Goal: Feedback & Contribution: Submit feedback/report problem

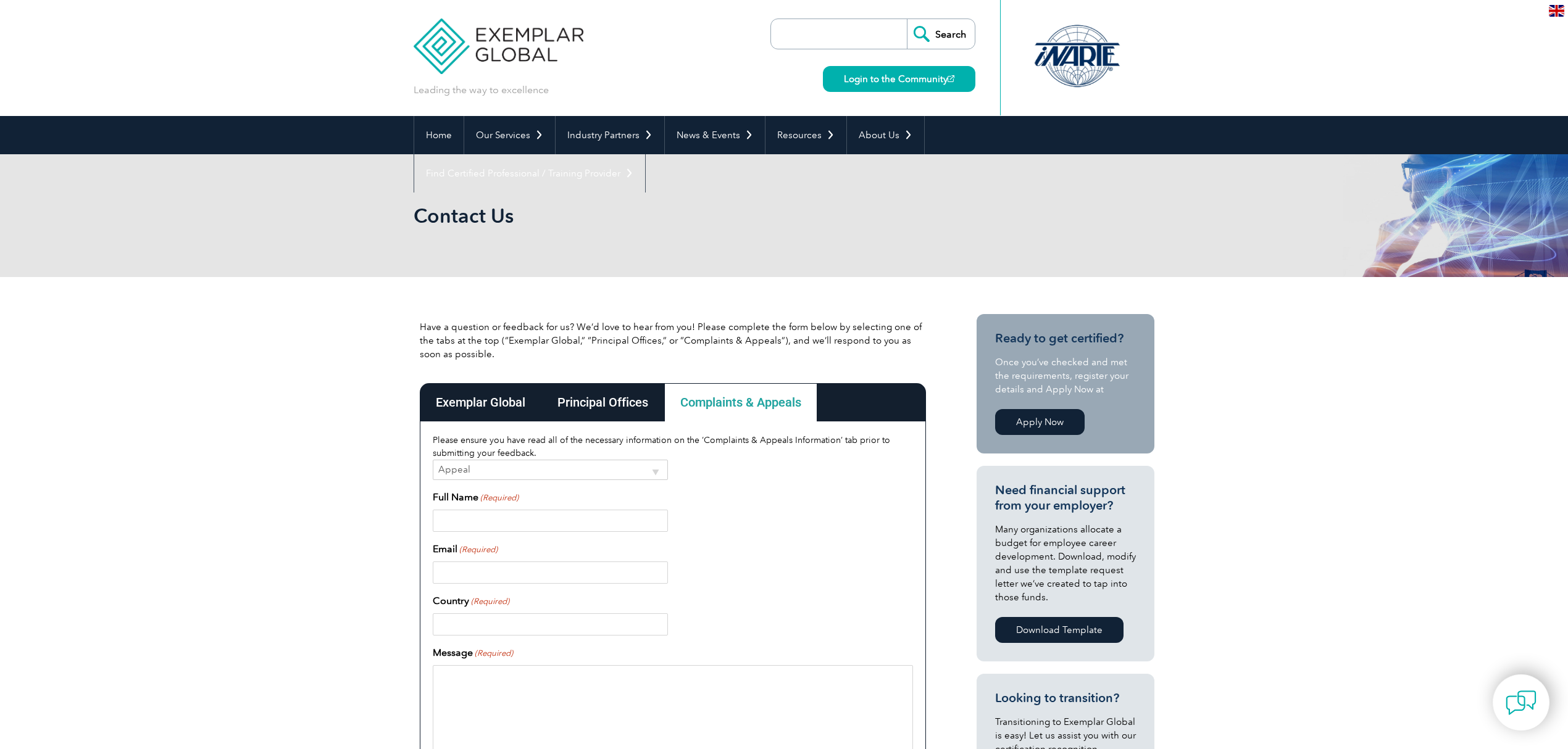
select select "Appeal"
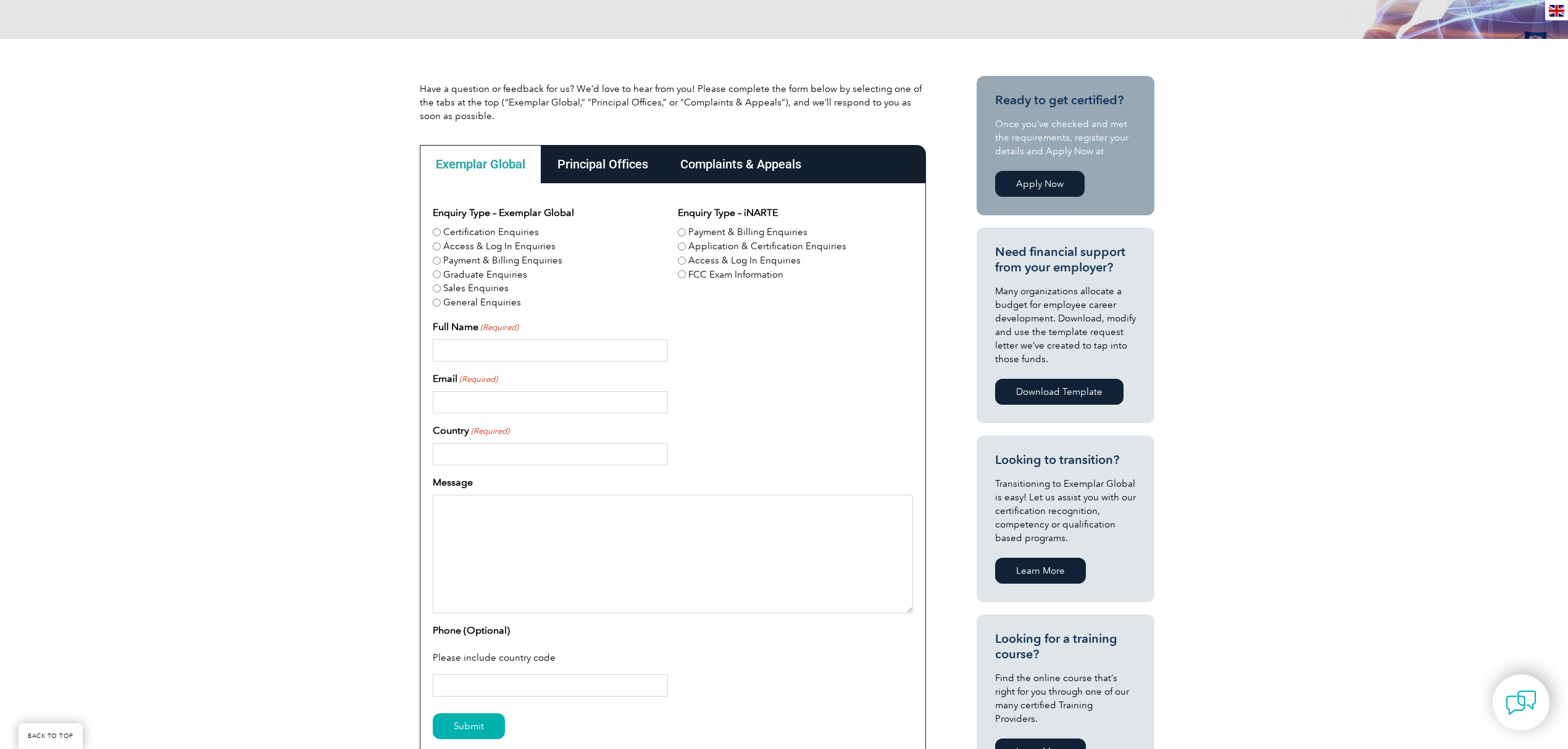
scroll to position [246, 0]
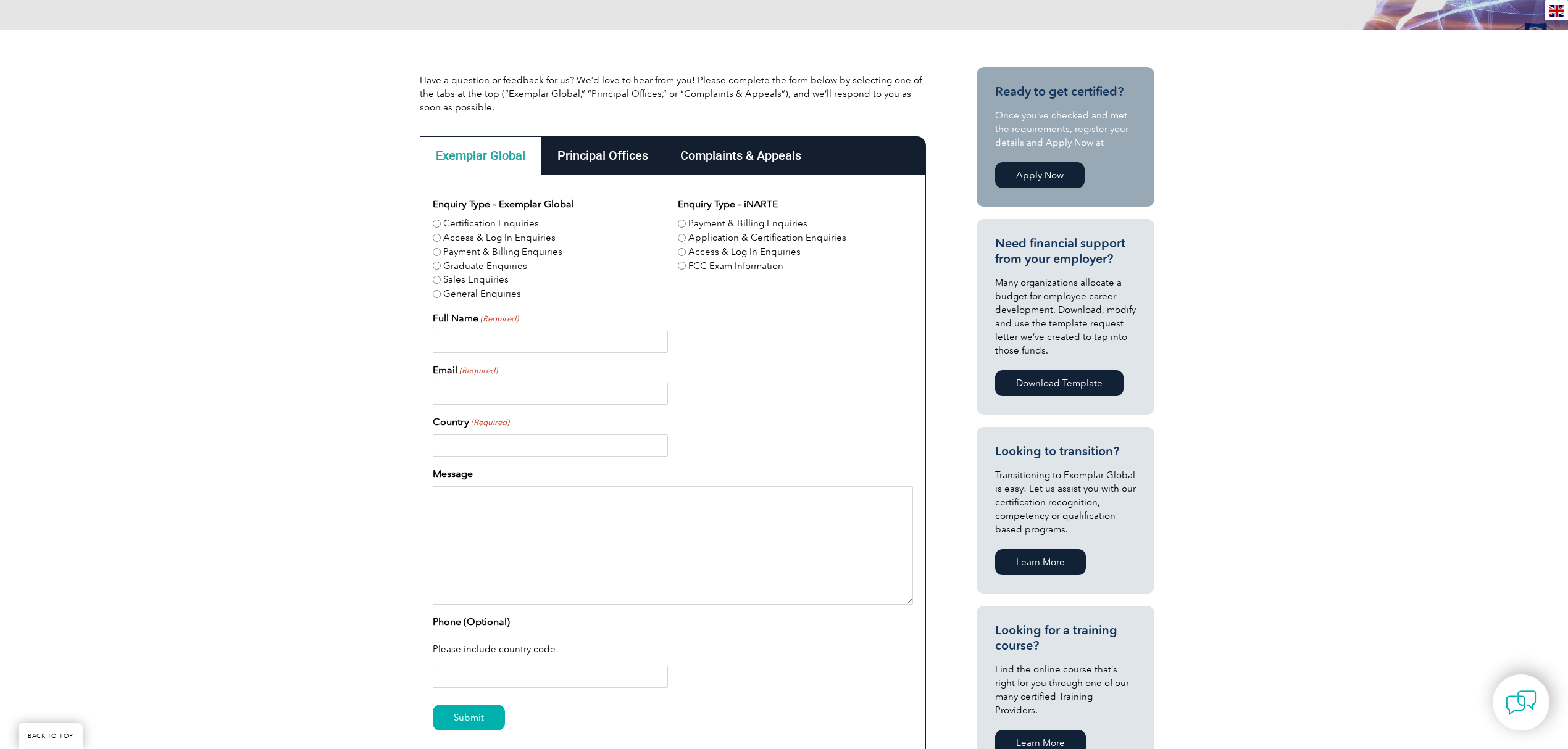
click at [765, 154] on div "Complaints & Appeals" at bounding box center [741, 156] width 153 height 38
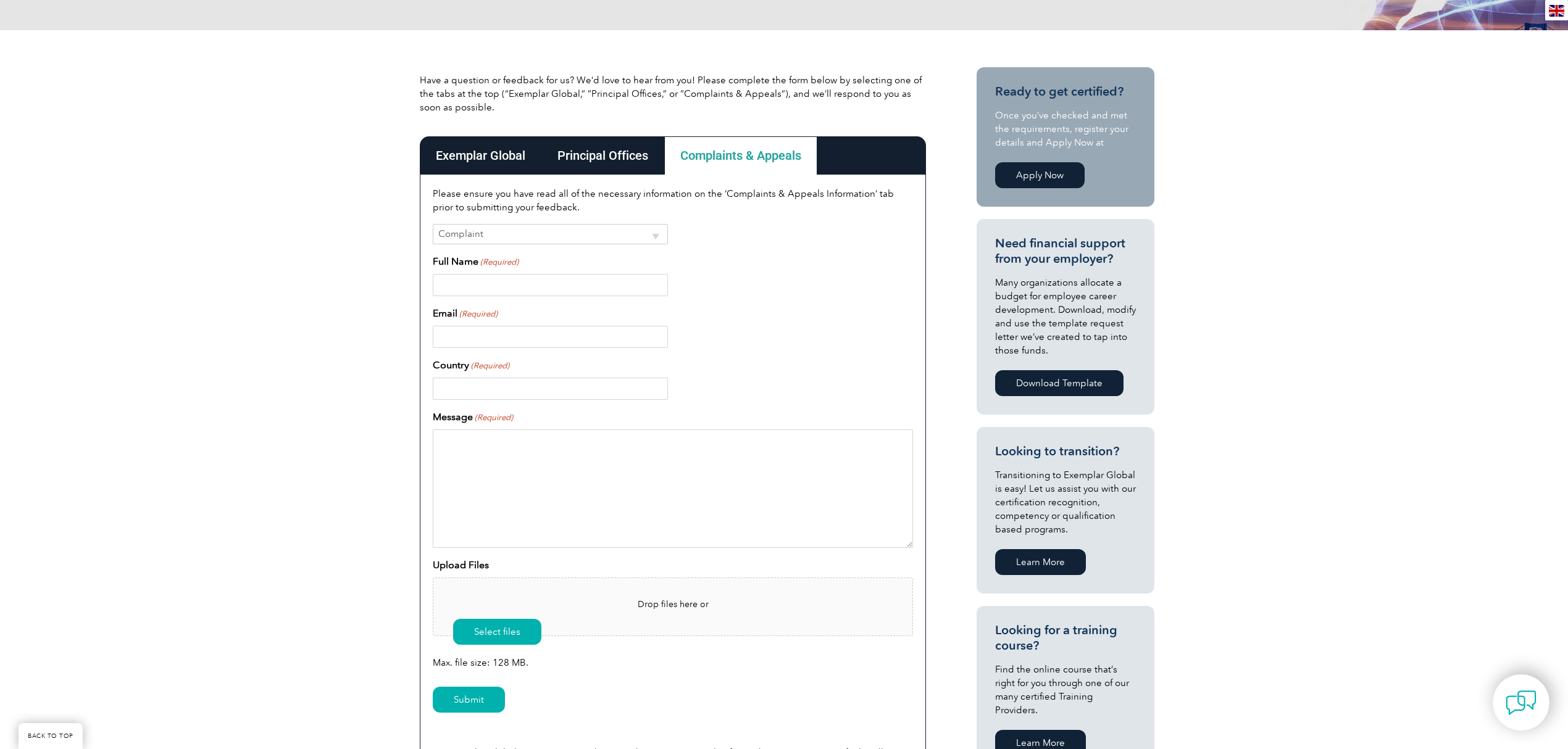
click at [571, 237] on select "Complaint Appeal" at bounding box center [550, 235] width 235 height 21
select select "Appeal"
click at [432, 224] on select "Complaint Appeal" at bounding box center [550, 235] width 235 height 21
click at [555, 293] on input "Full Name (Required)" at bounding box center [550, 285] width 235 height 22
type input "urmi"
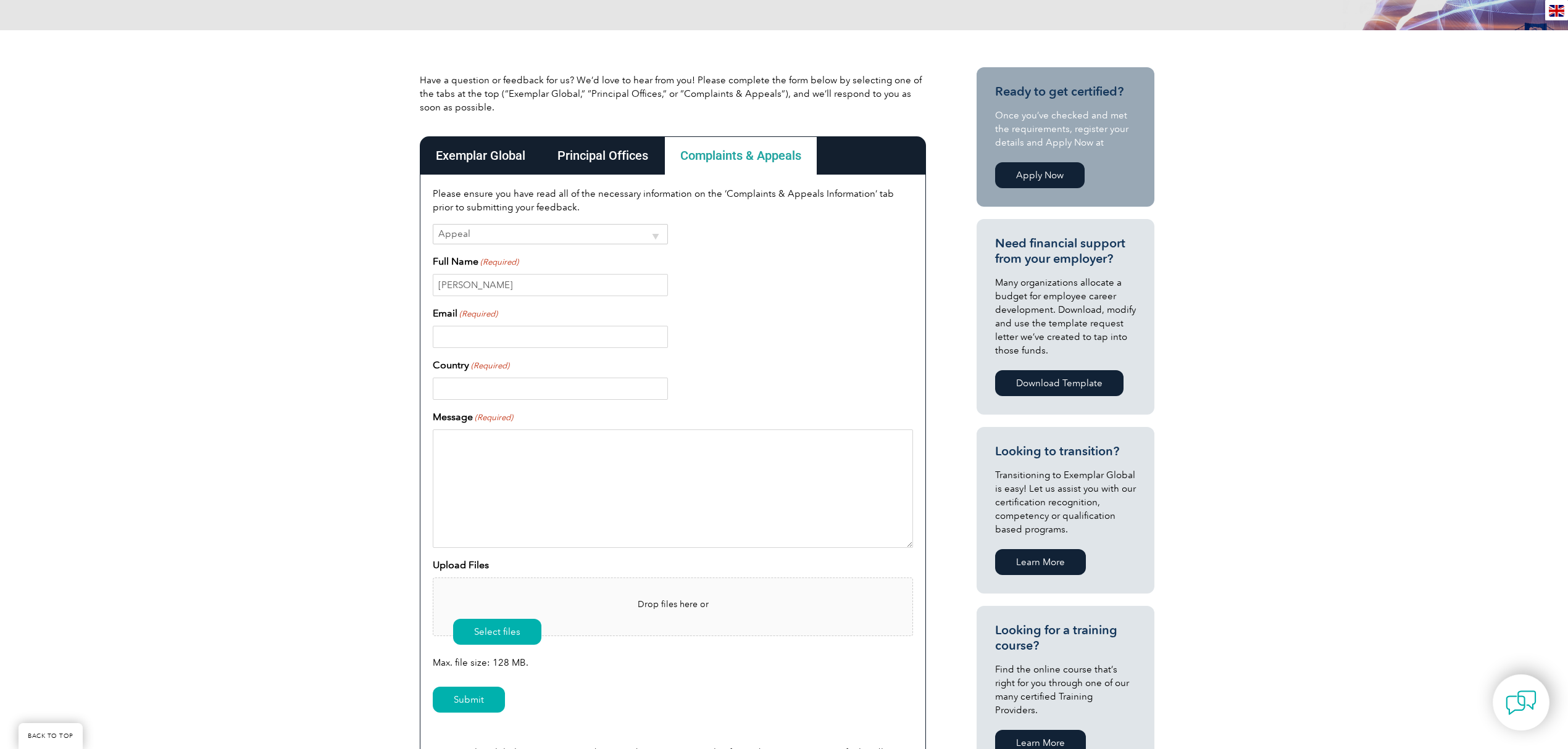
click at [547, 337] on input "Email (Required)" at bounding box center [550, 337] width 235 height 22
type input "udatta@exemplarglobal.org"
click at [533, 397] on input "Country (Required)" at bounding box center [550, 388] width 235 height 22
type input "australia"
click at [544, 470] on textarea "Message (Required)" at bounding box center [673, 488] width 480 height 119
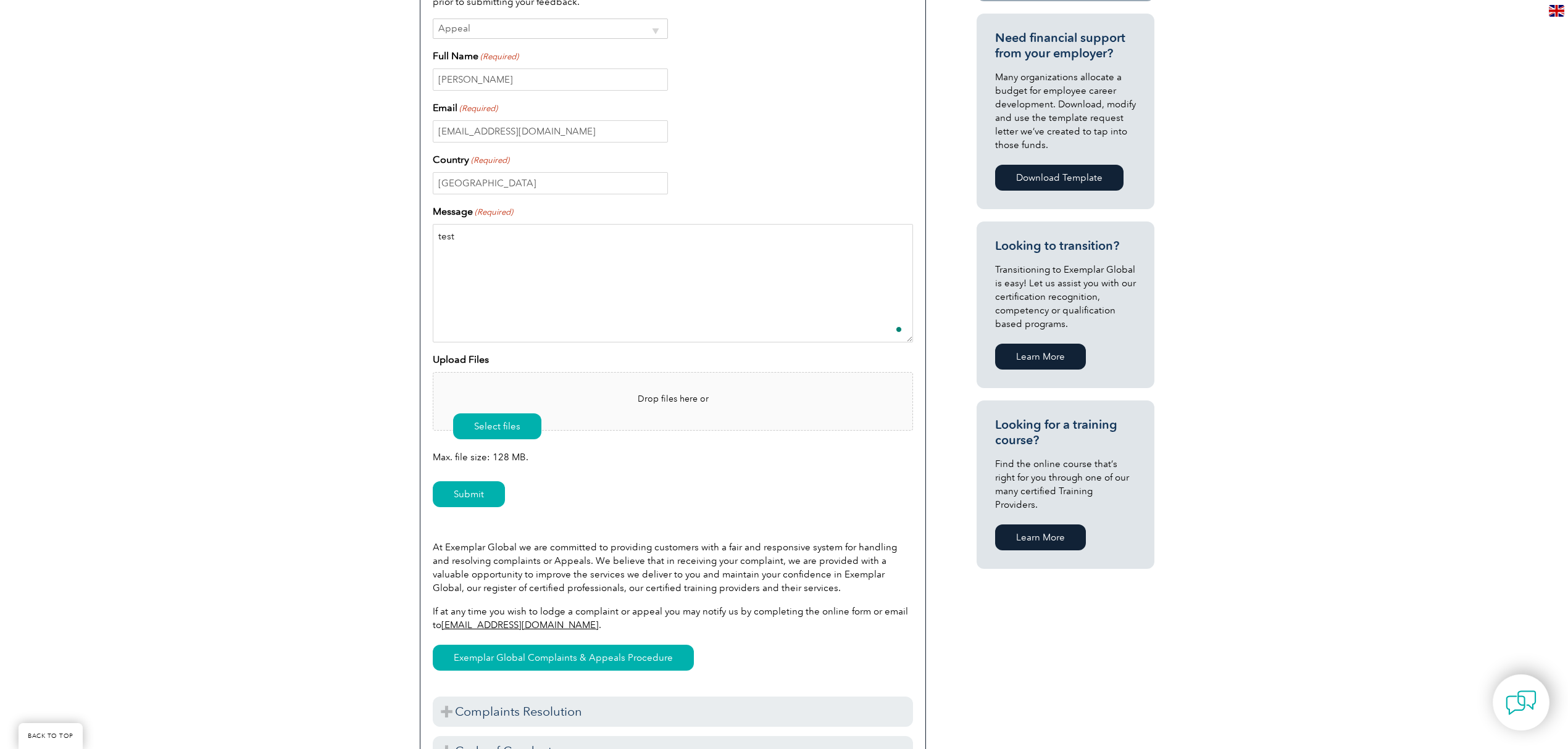
scroll to position [494, 0]
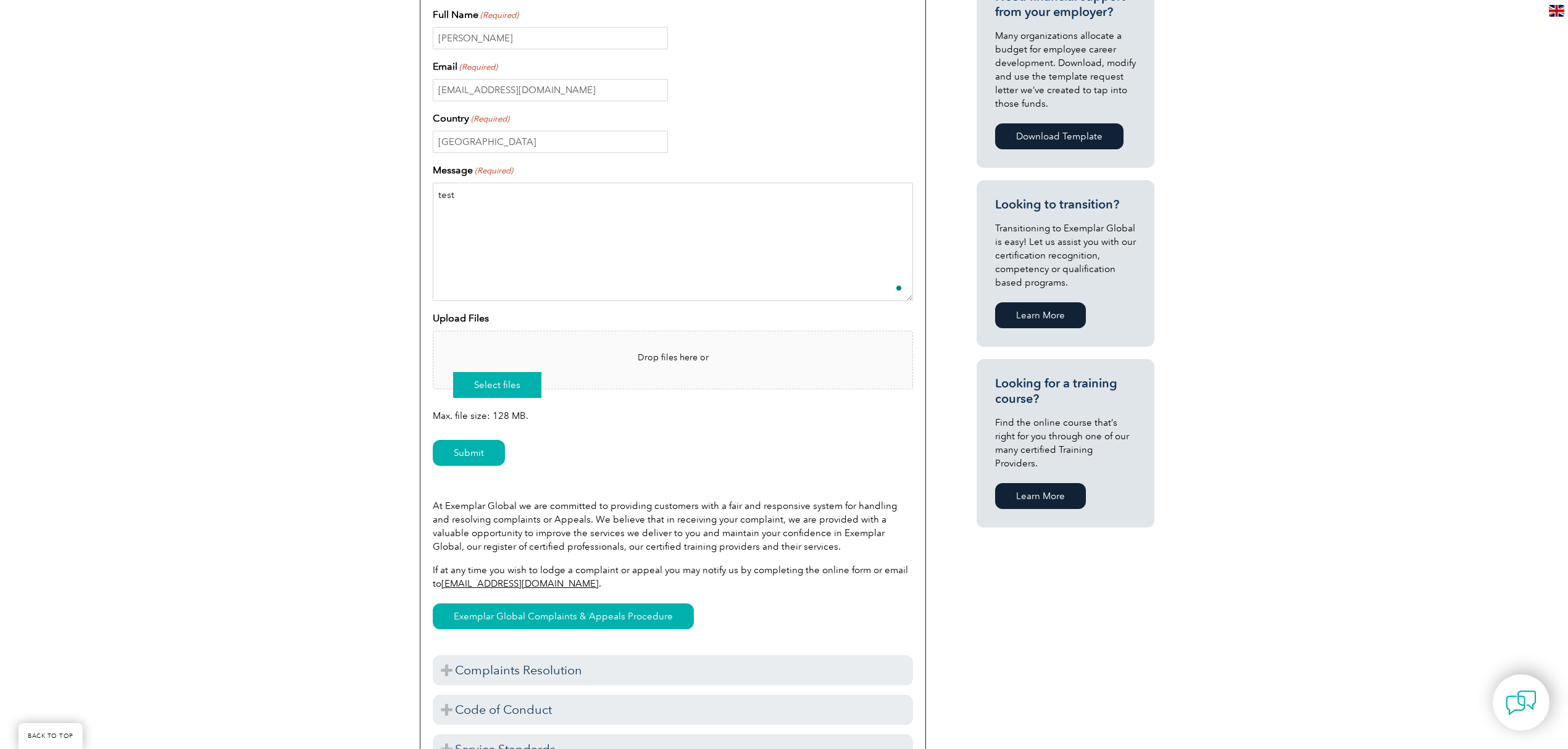
type textarea "test"
click at [507, 386] on button "Select files" at bounding box center [497, 384] width 89 height 26
click at [511, 394] on button "Select files" at bounding box center [497, 384] width 89 height 26
click at [508, 391] on button "Select files" at bounding box center [497, 384] width 89 height 26
click at [502, 388] on button "Select files" at bounding box center [497, 384] width 89 height 26
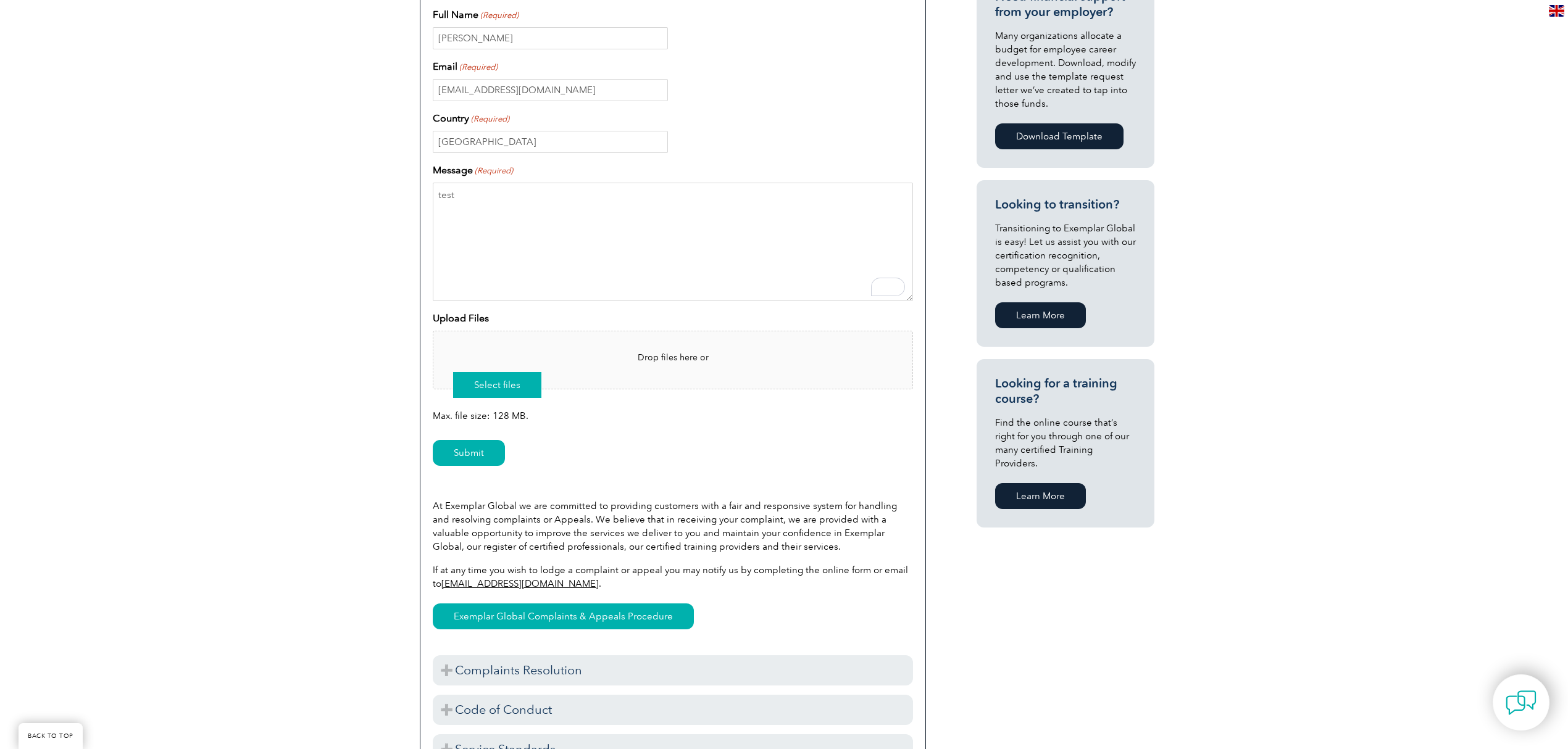
click at [502, 388] on button "Select files" at bounding box center [497, 384] width 89 height 26
click at [516, 388] on button "Select files" at bounding box center [497, 384] width 89 height 26
click at [697, 474] on div "Submit" at bounding box center [673, 453] width 480 height 53
click at [231, 277] on div "Have a question or feedback for us? We’d love to hear from you! Please complete…" at bounding box center [784, 305] width 1568 height 1043
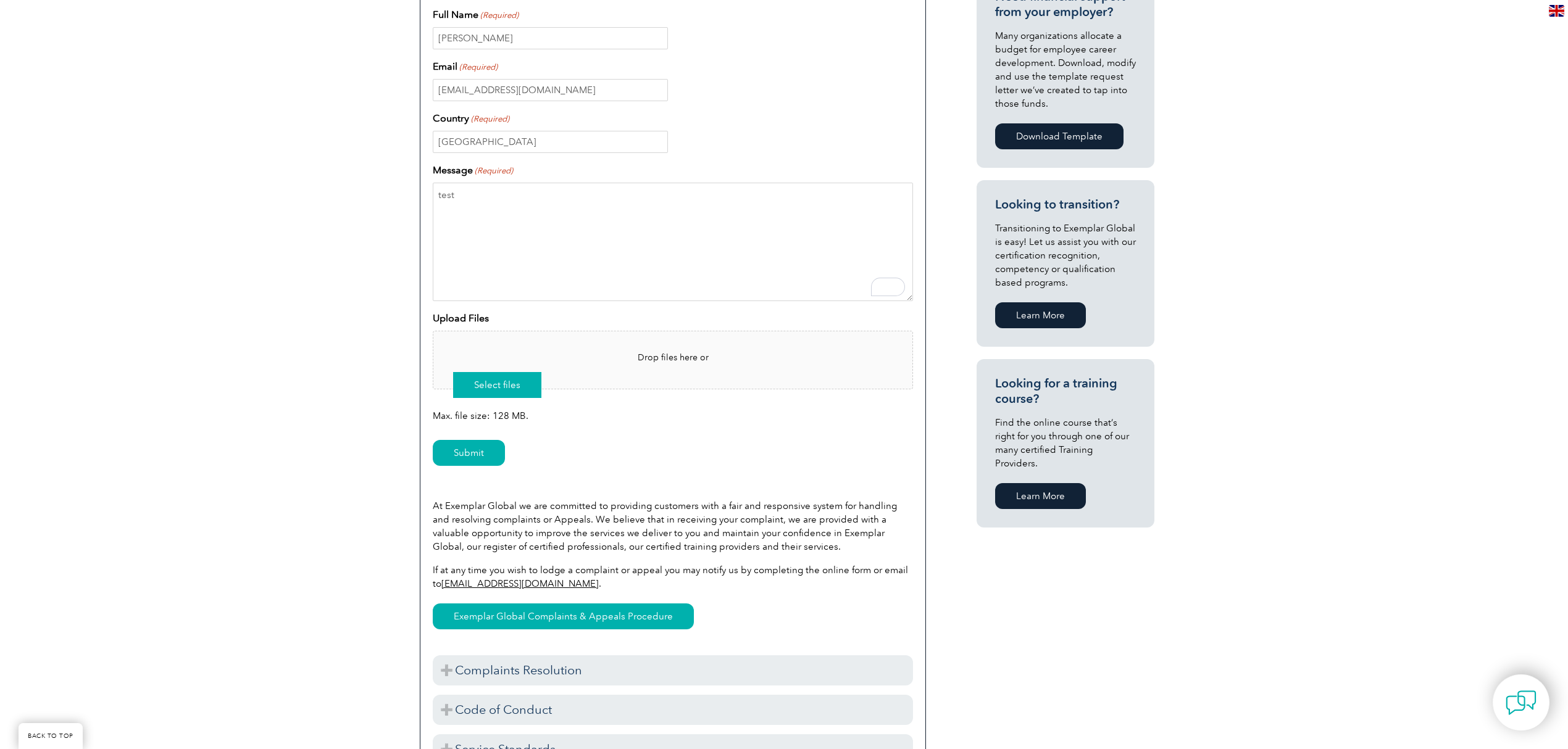
click at [500, 395] on button "Select files" at bounding box center [497, 384] width 89 height 26
click at [487, 455] on input "Submit" at bounding box center [468, 453] width 73 height 26
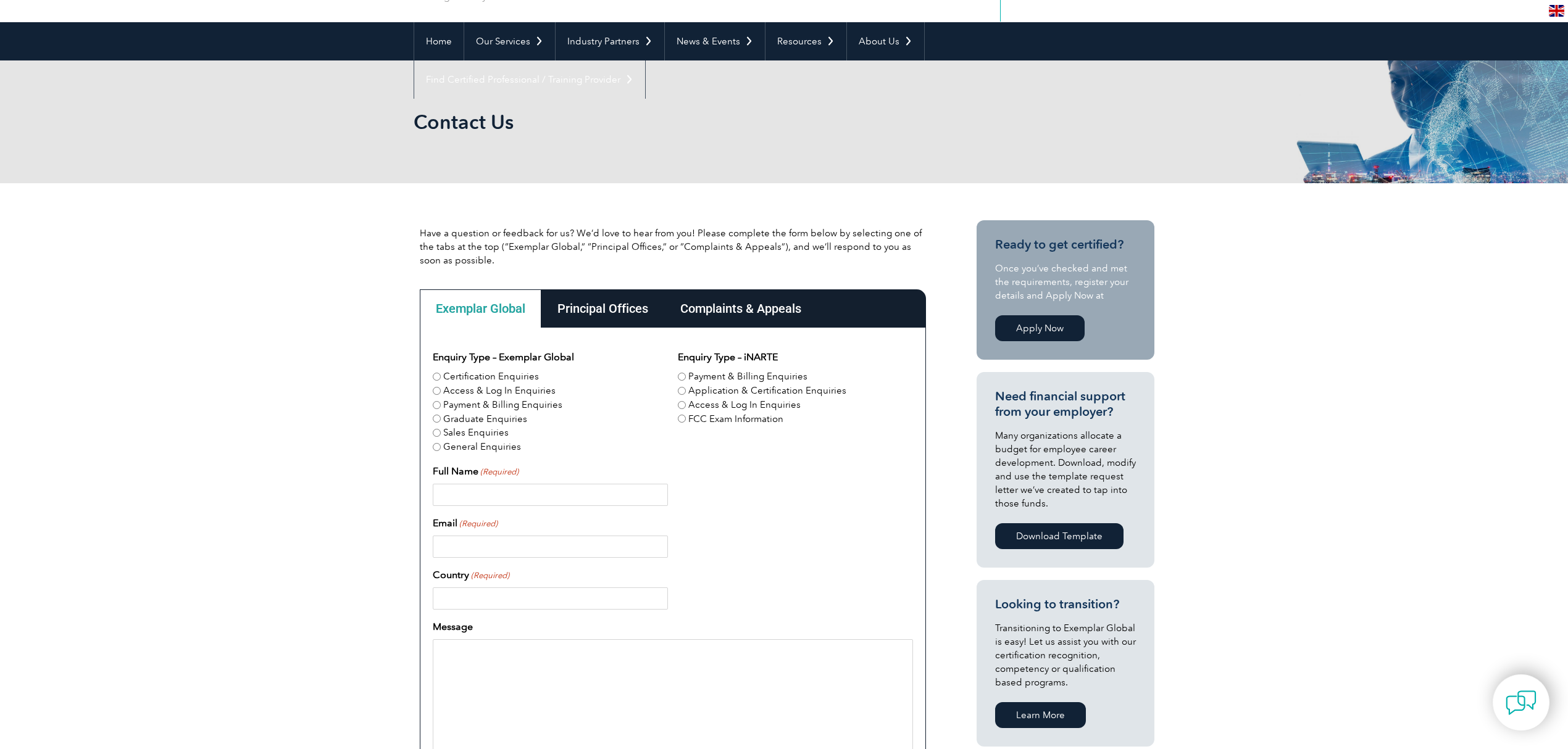
scroll to position [83, 0]
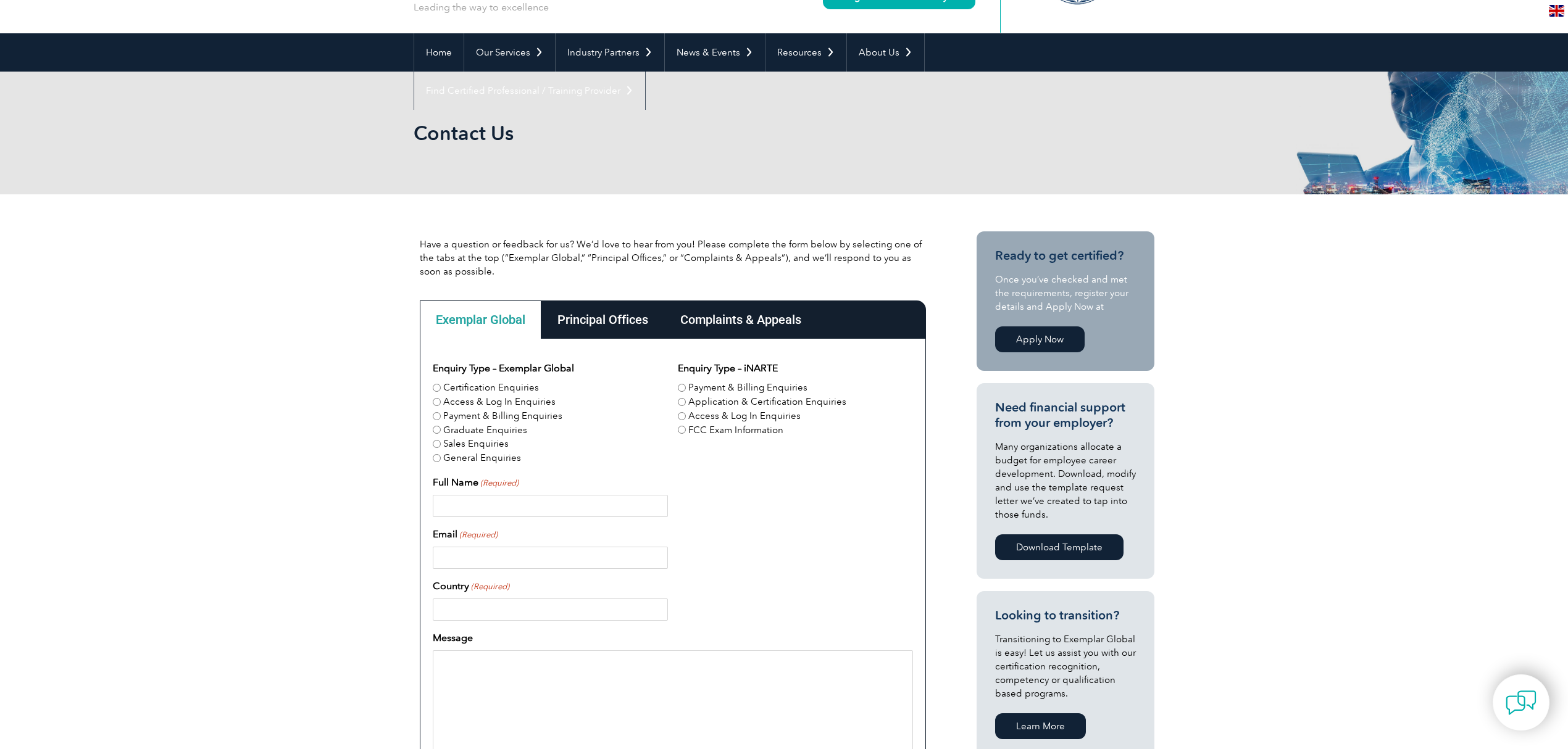
click at [778, 324] on div "Complaints & Appeals" at bounding box center [741, 320] width 153 height 38
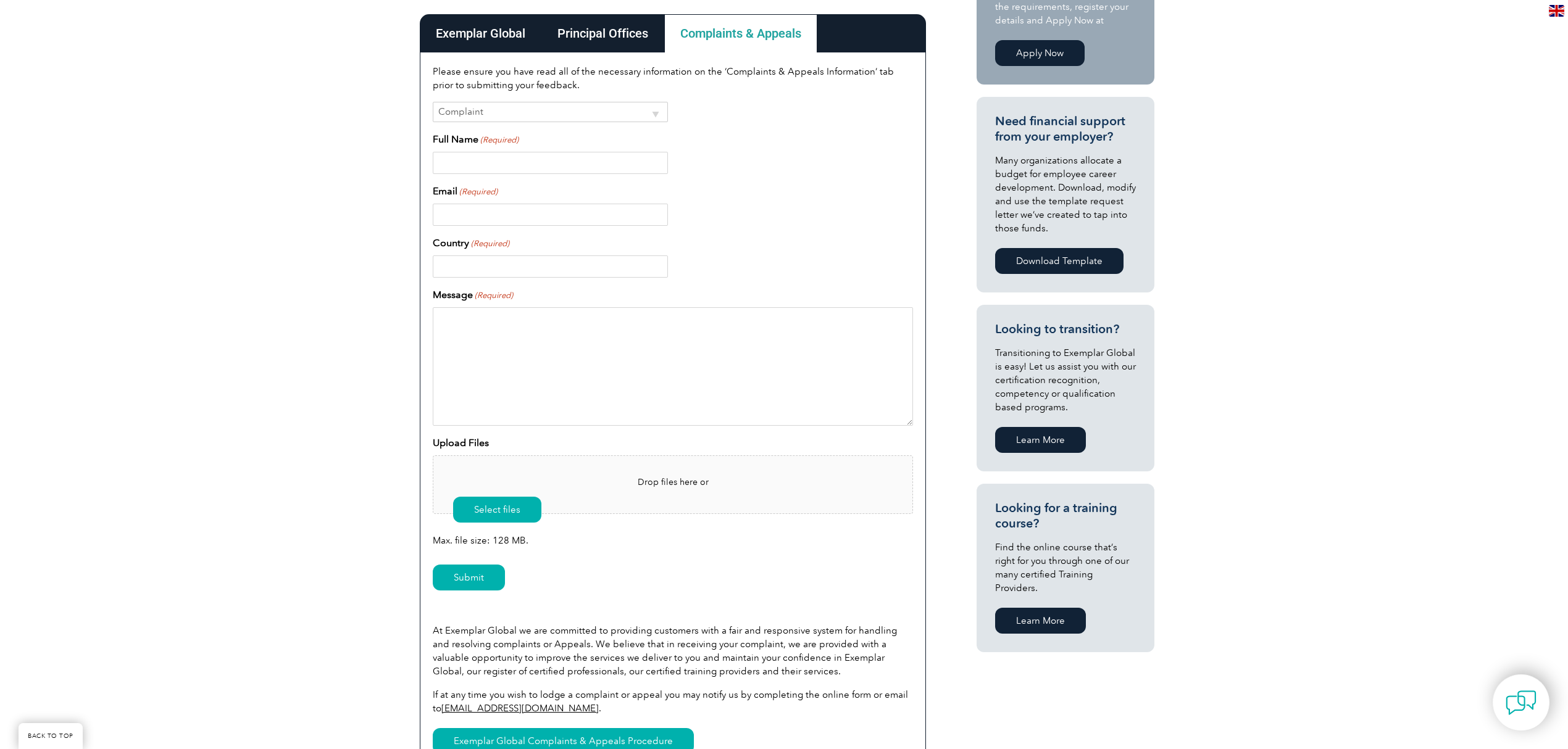
scroll to position [412, 0]
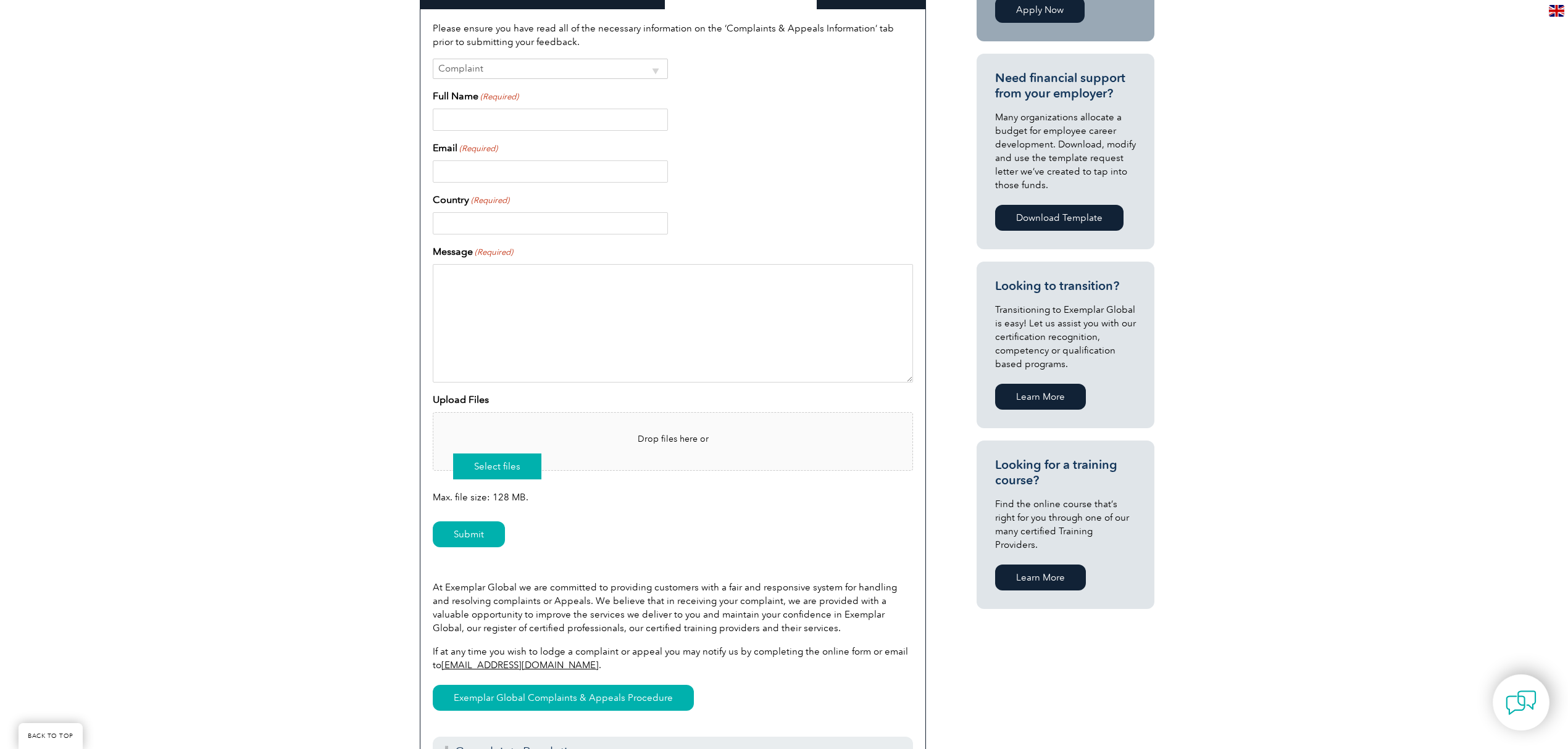
click at [522, 469] on button "Select files" at bounding box center [497, 467] width 89 height 26
click at [290, 388] on div "Have a question or feedback for us? We’d love to hear from you! Please complete…" at bounding box center [784, 387] width 1568 height 1043
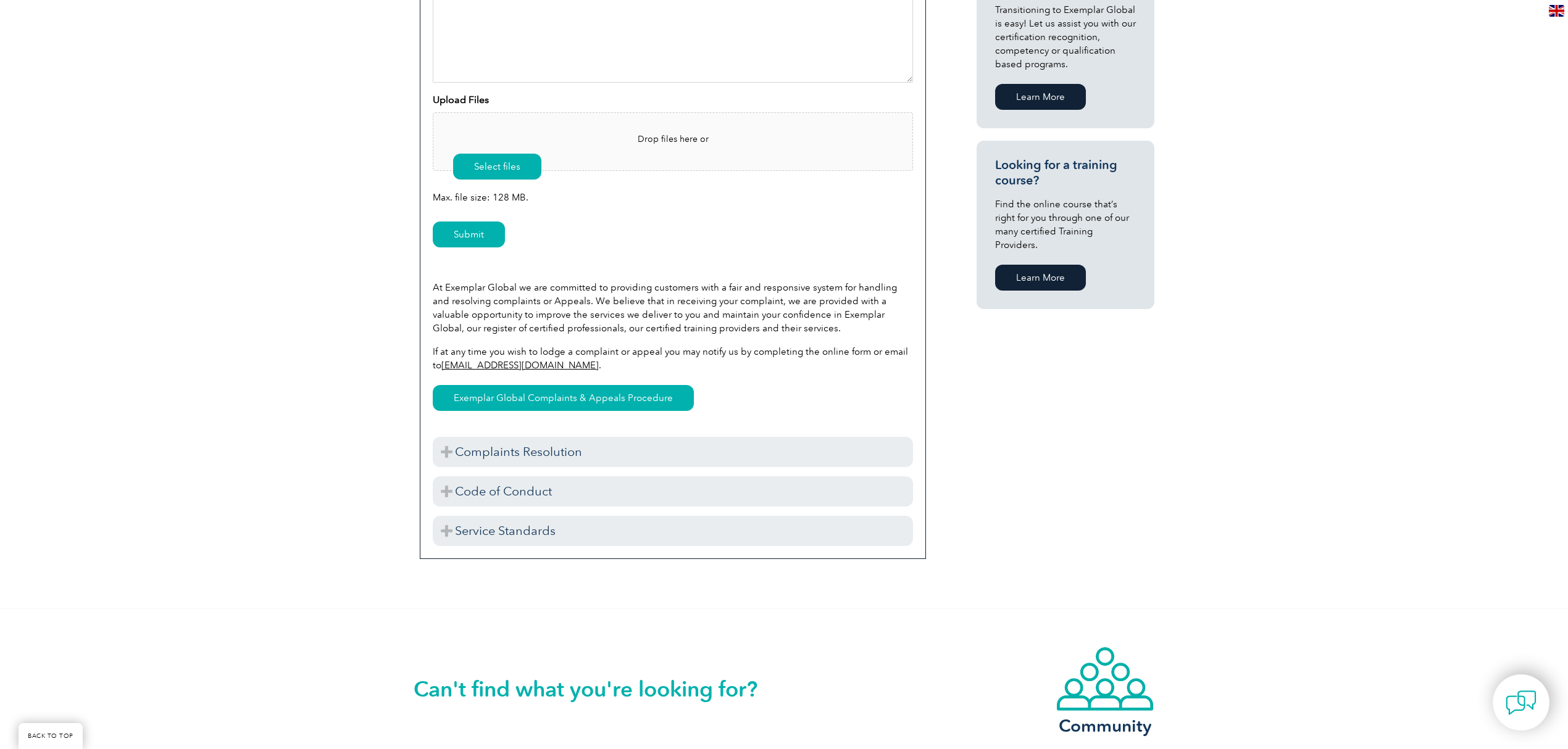
scroll to position [741, 0]
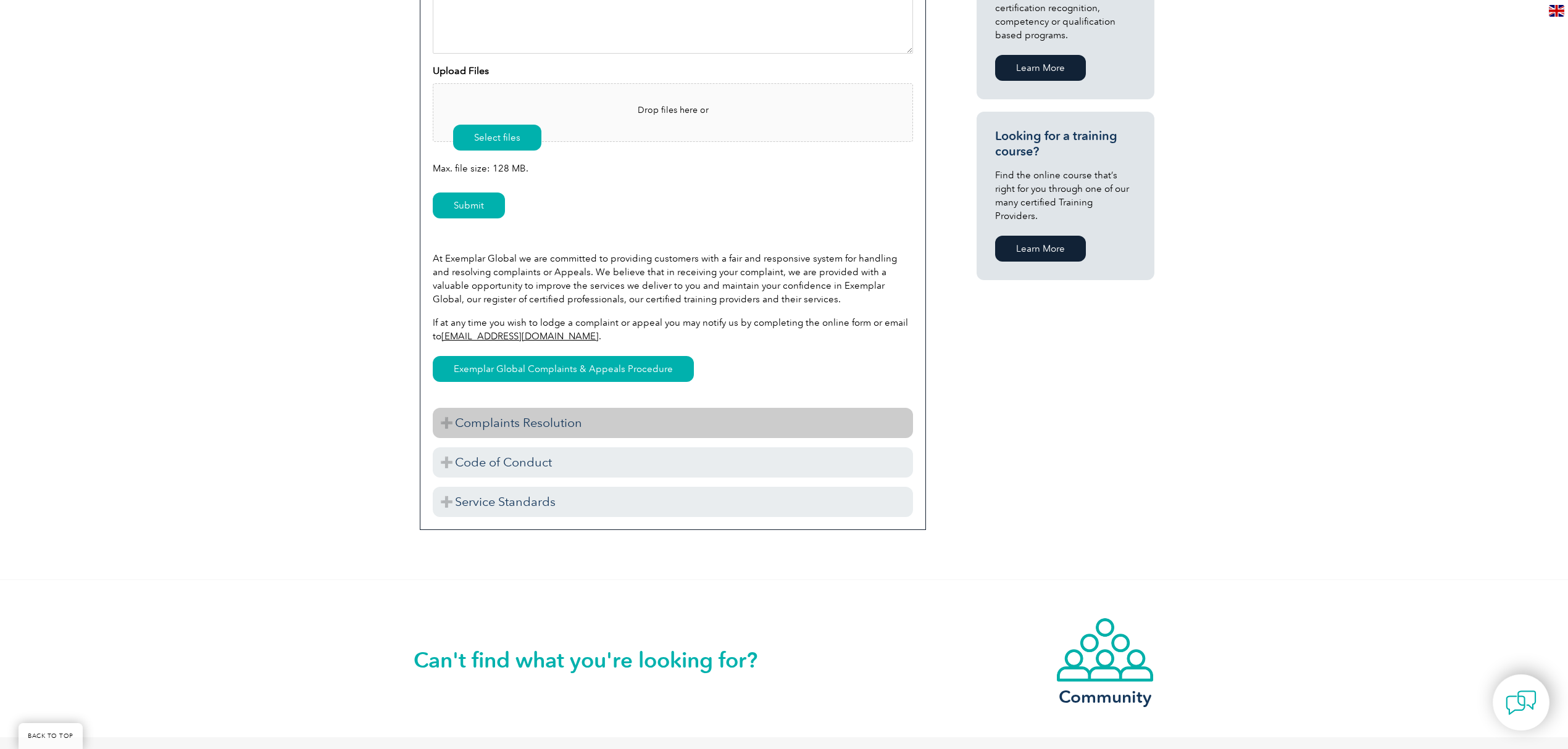
click at [588, 425] on h3 "Complaints Resolution" at bounding box center [673, 423] width 480 height 30
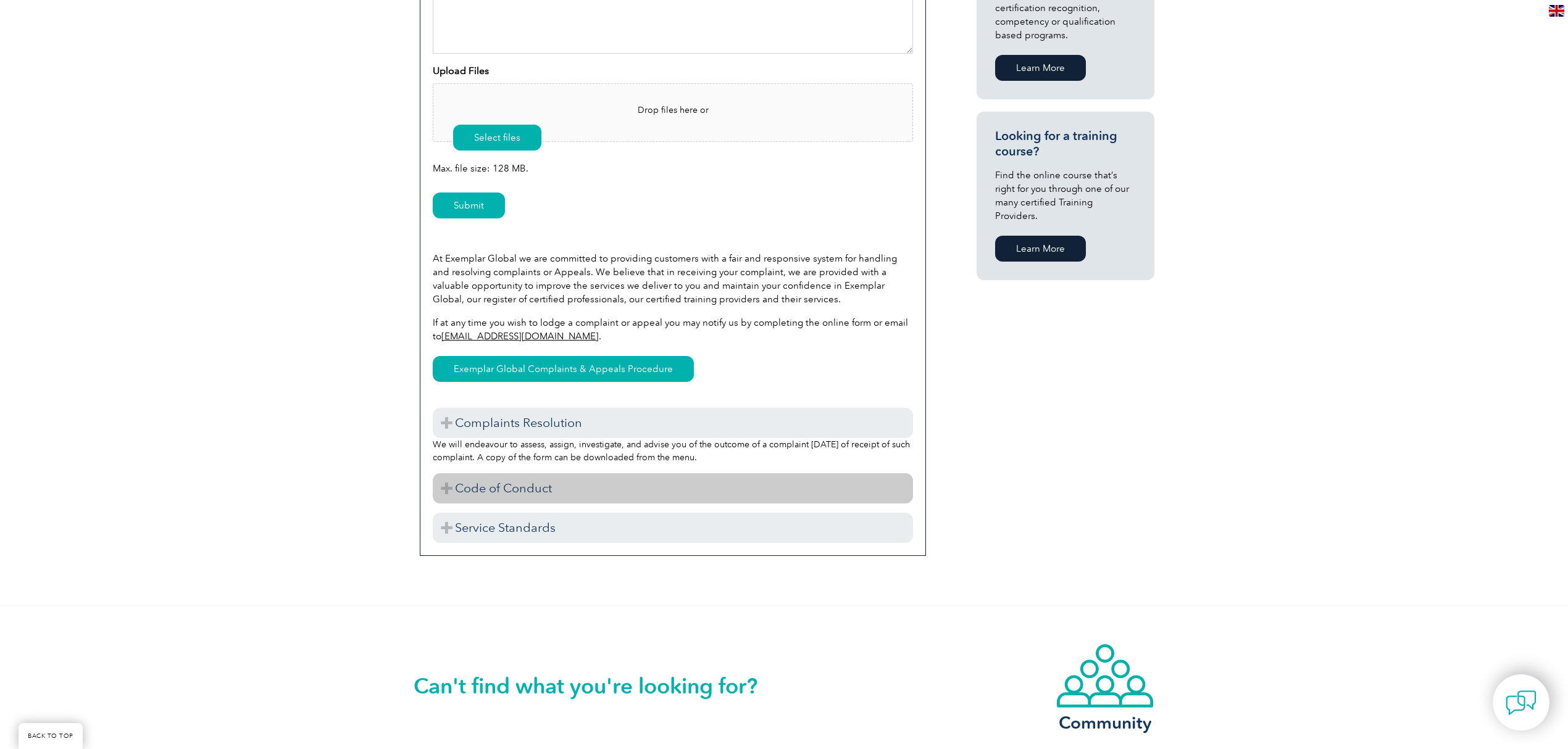
click at [580, 489] on h3 "Code of Conduct" at bounding box center [673, 488] width 480 height 30
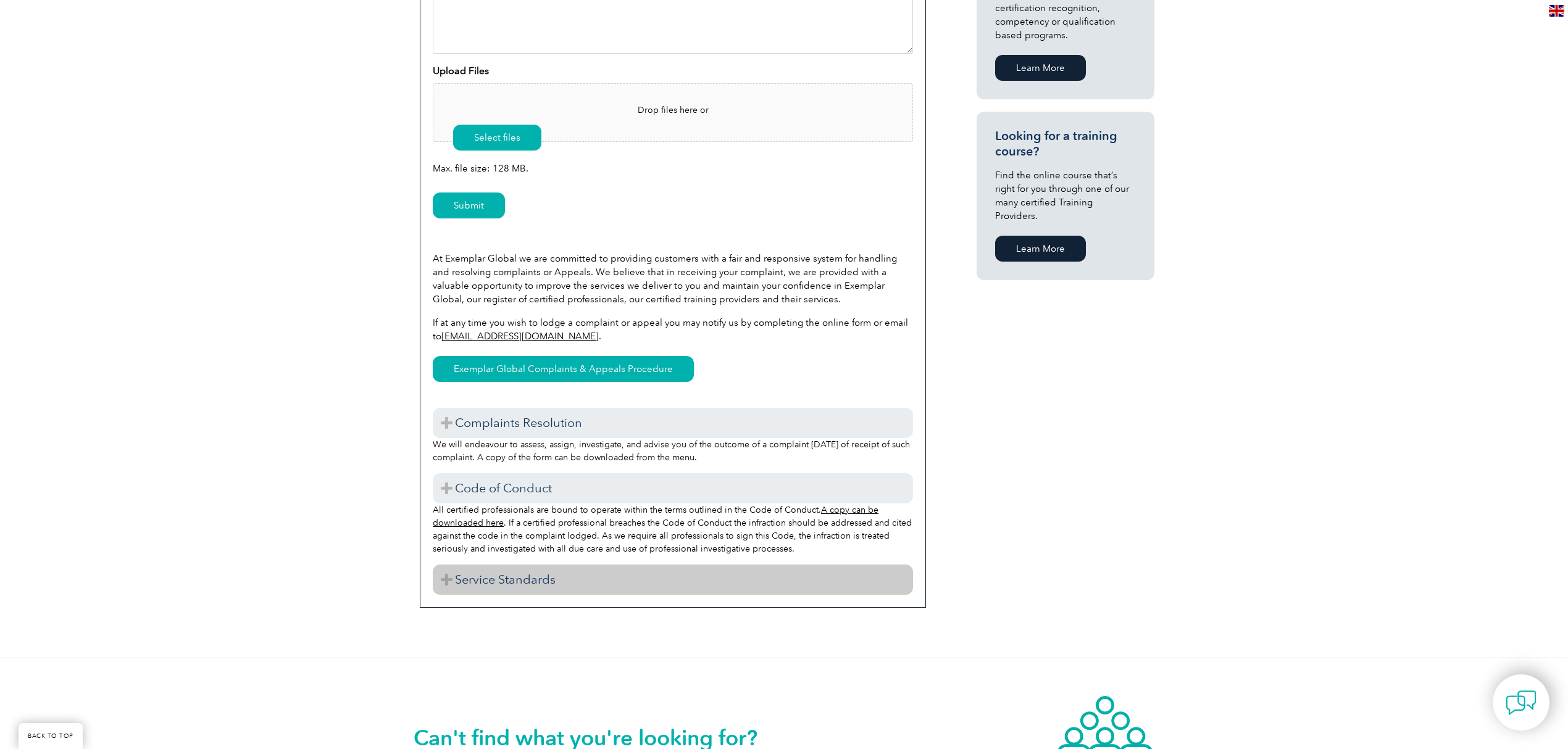
click at [549, 587] on h3 "Service Standards" at bounding box center [673, 580] width 480 height 30
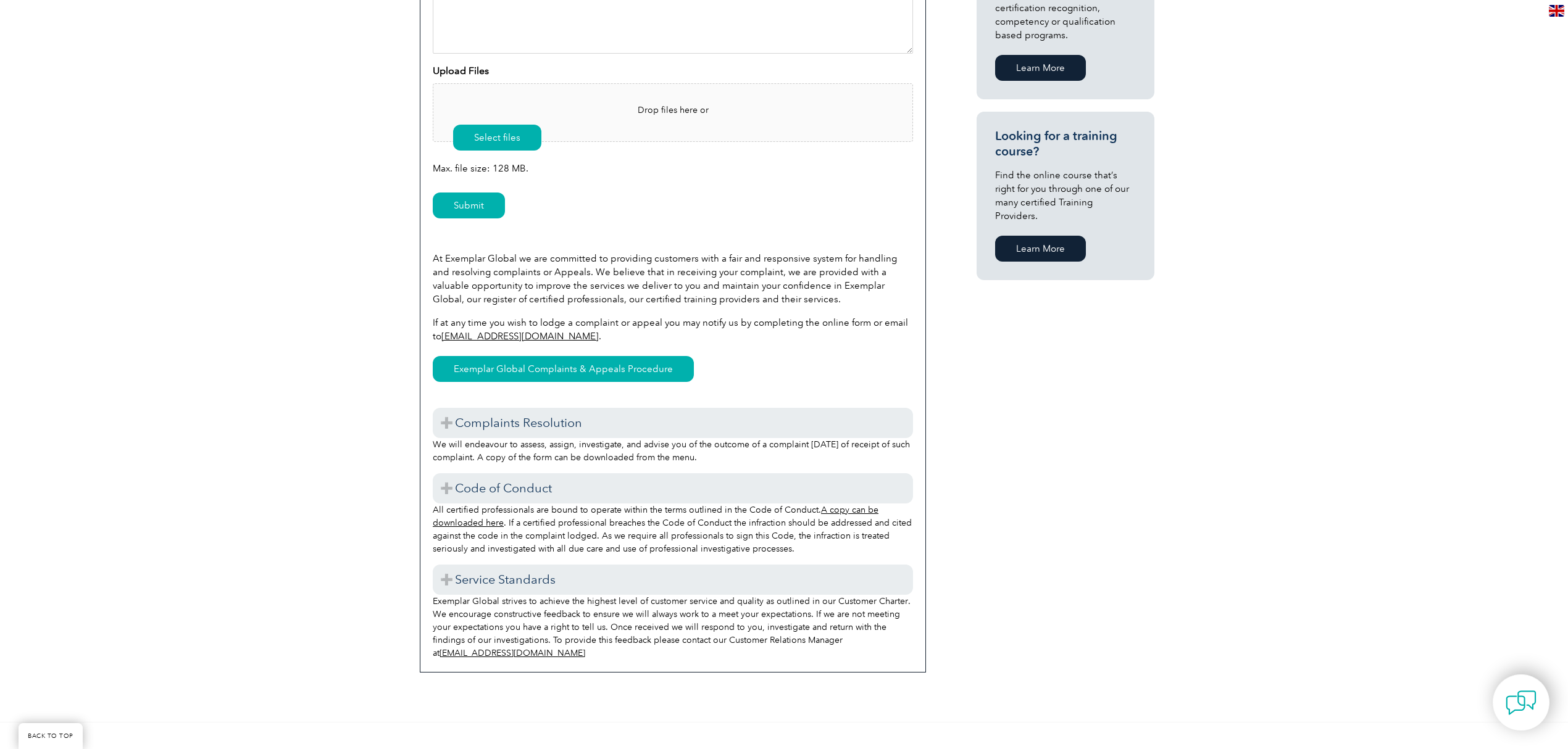
click at [1253, 574] on div "Have a question or feedback for us? We’d love to hear from you! Please complete…" at bounding box center [784, 128] width 1568 height 1186
click at [289, 231] on div "Have a question or feedback for us? We’d love to hear from you! Please complete…" at bounding box center [784, 128] width 1568 height 1186
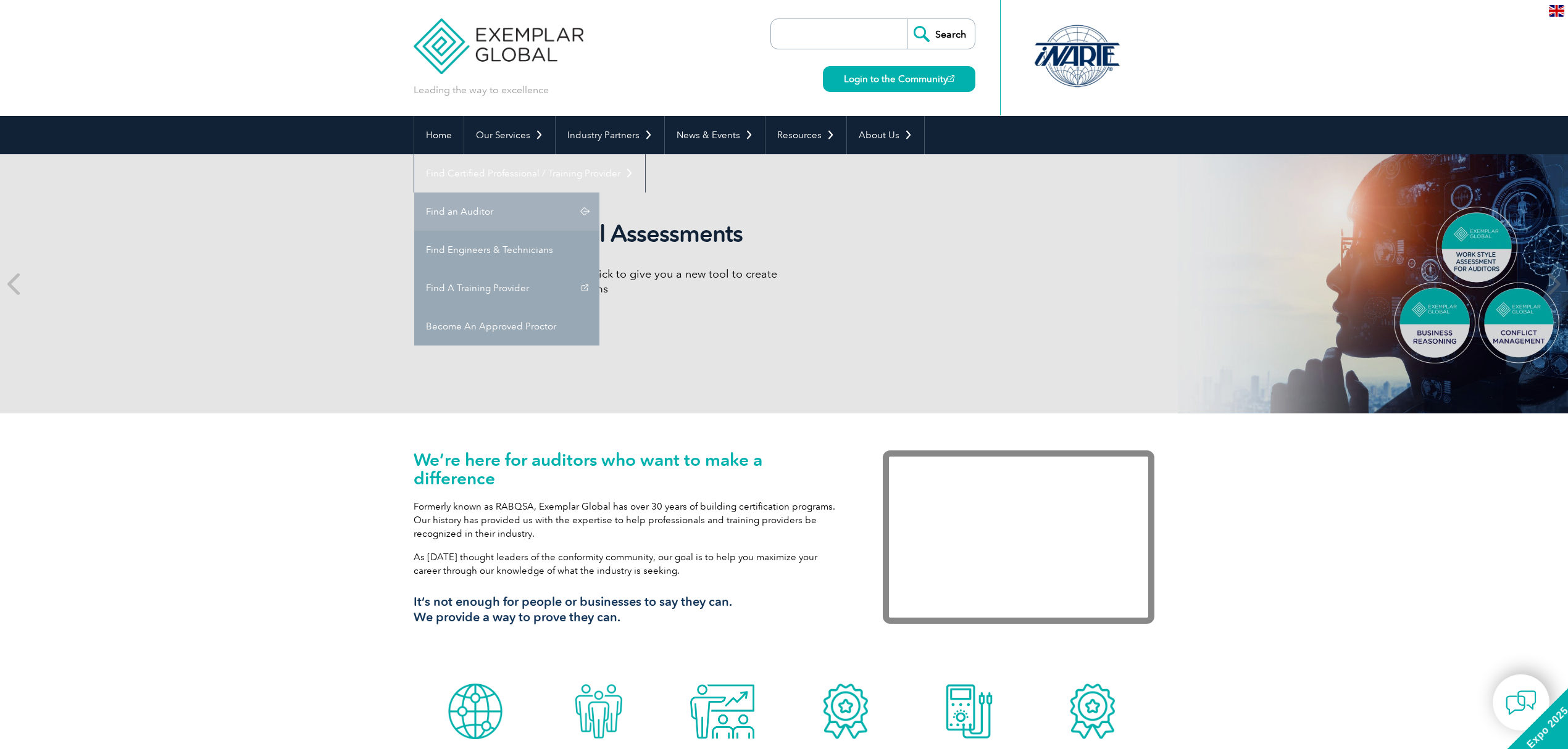
click at [599, 192] on link "Find an Auditor" at bounding box center [507, 211] width 185 height 38
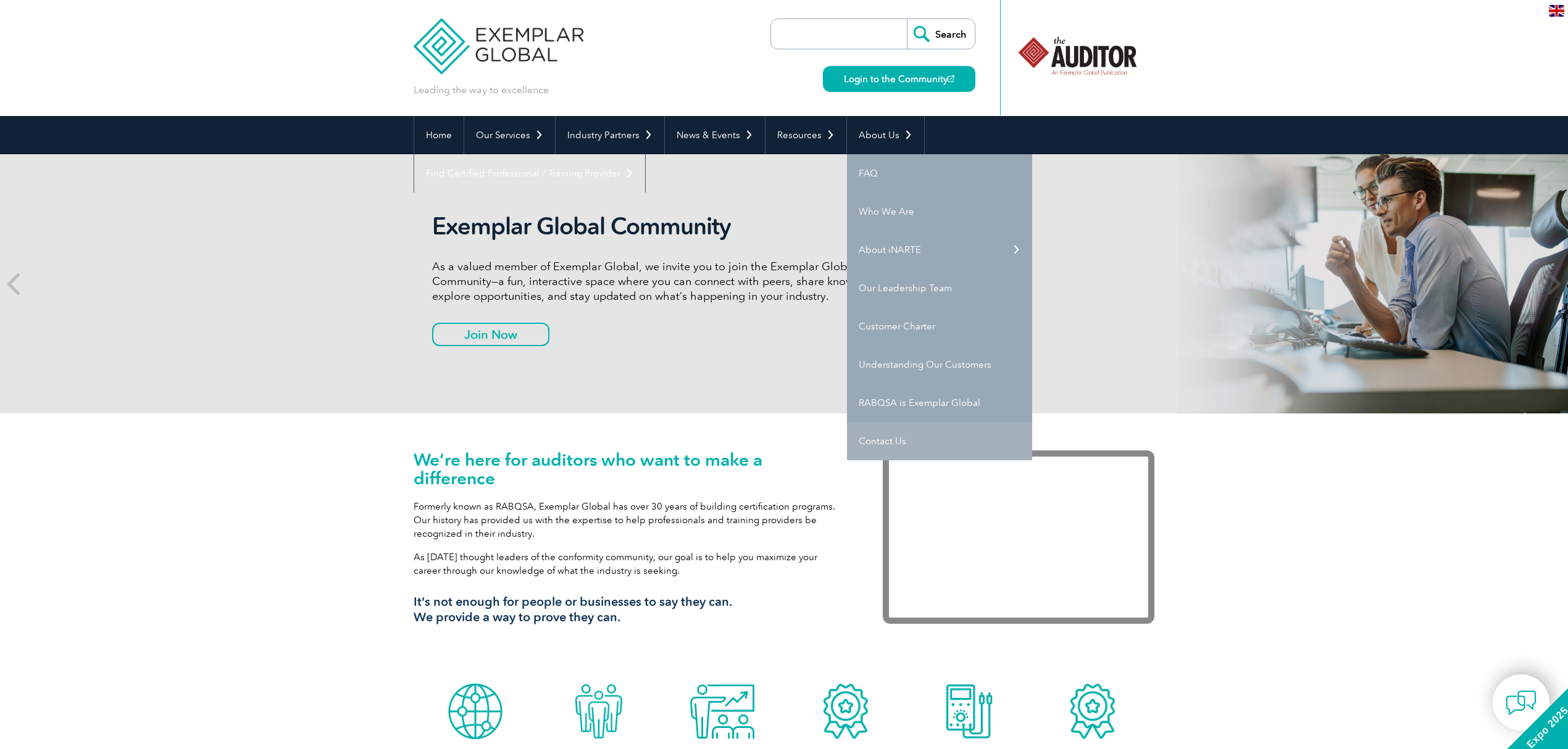
click at [871, 447] on link "Contact Us" at bounding box center [939, 441] width 185 height 38
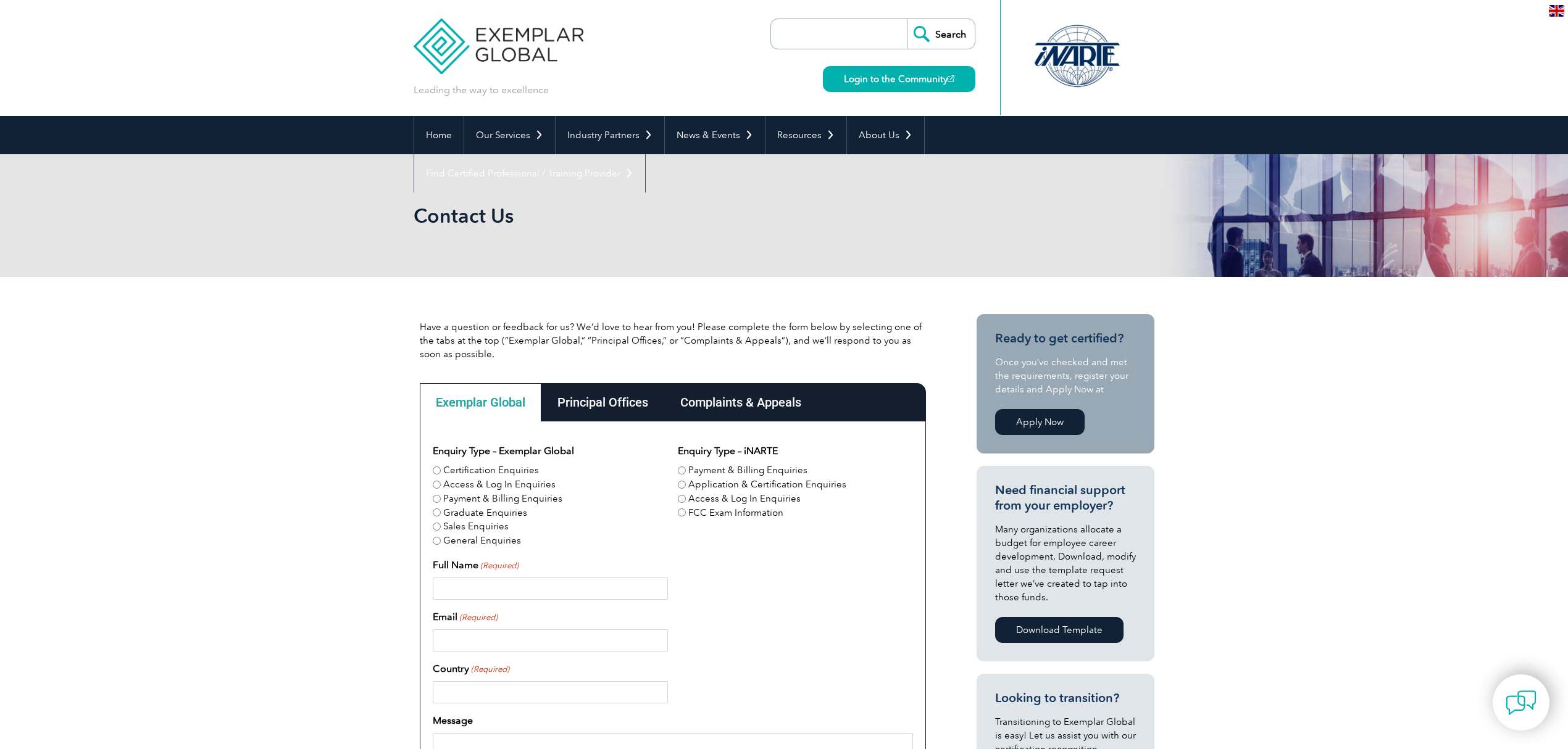
click at [766, 404] on div "Complaints & Appeals" at bounding box center [741, 402] width 153 height 38
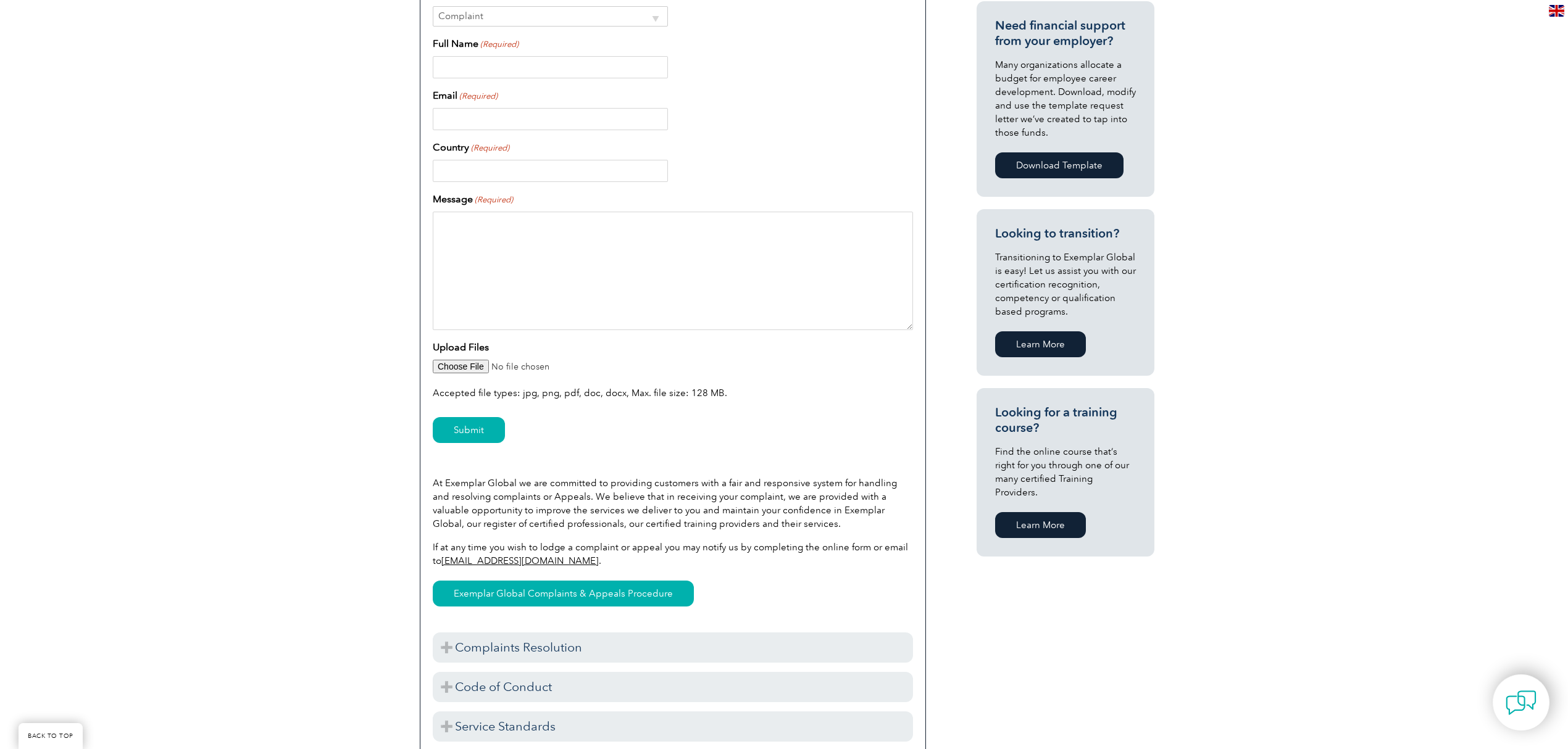
scroll to position [494, 0]
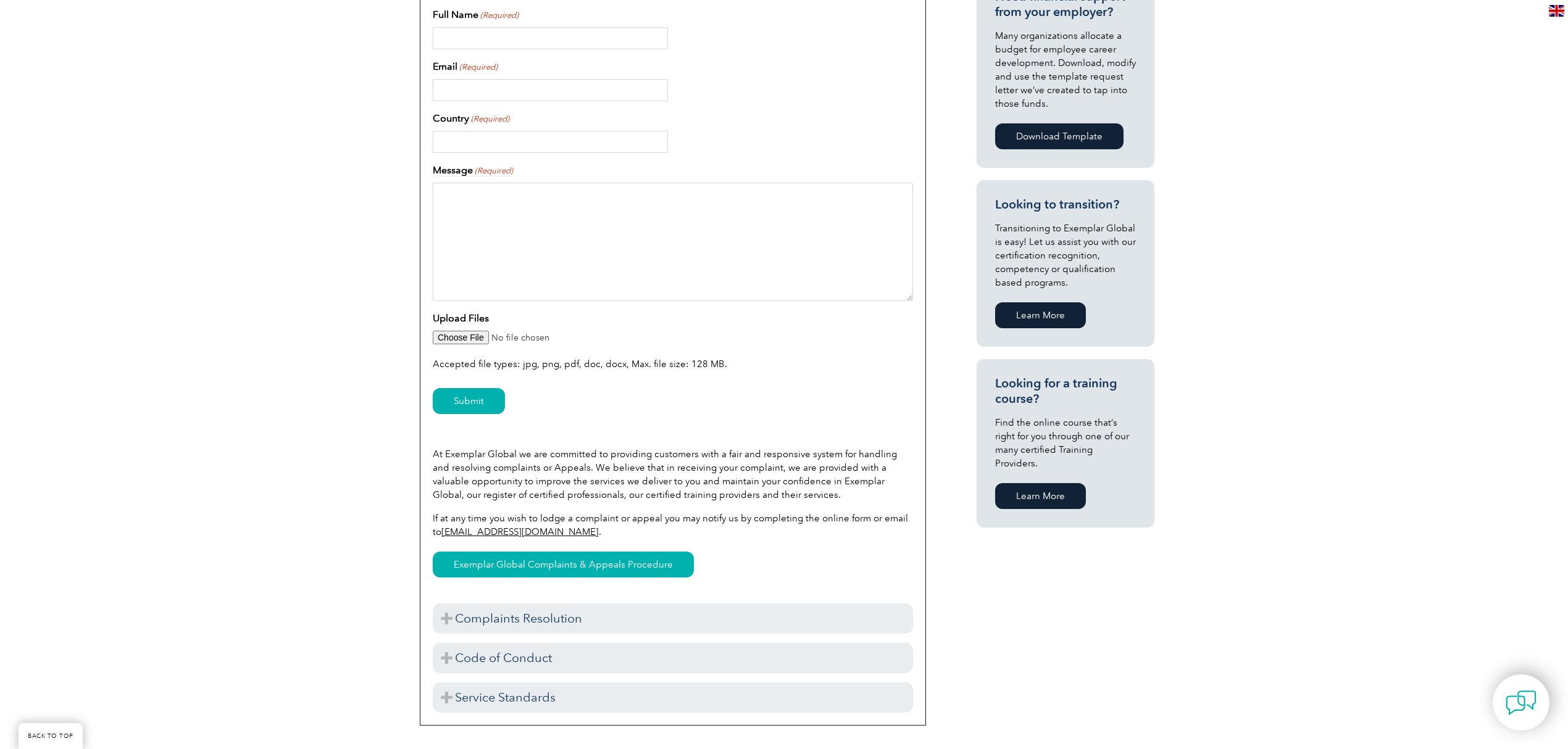
click at [465, 341] on input "Upload Files" at bounding box center [673, 337] width 480 height 14
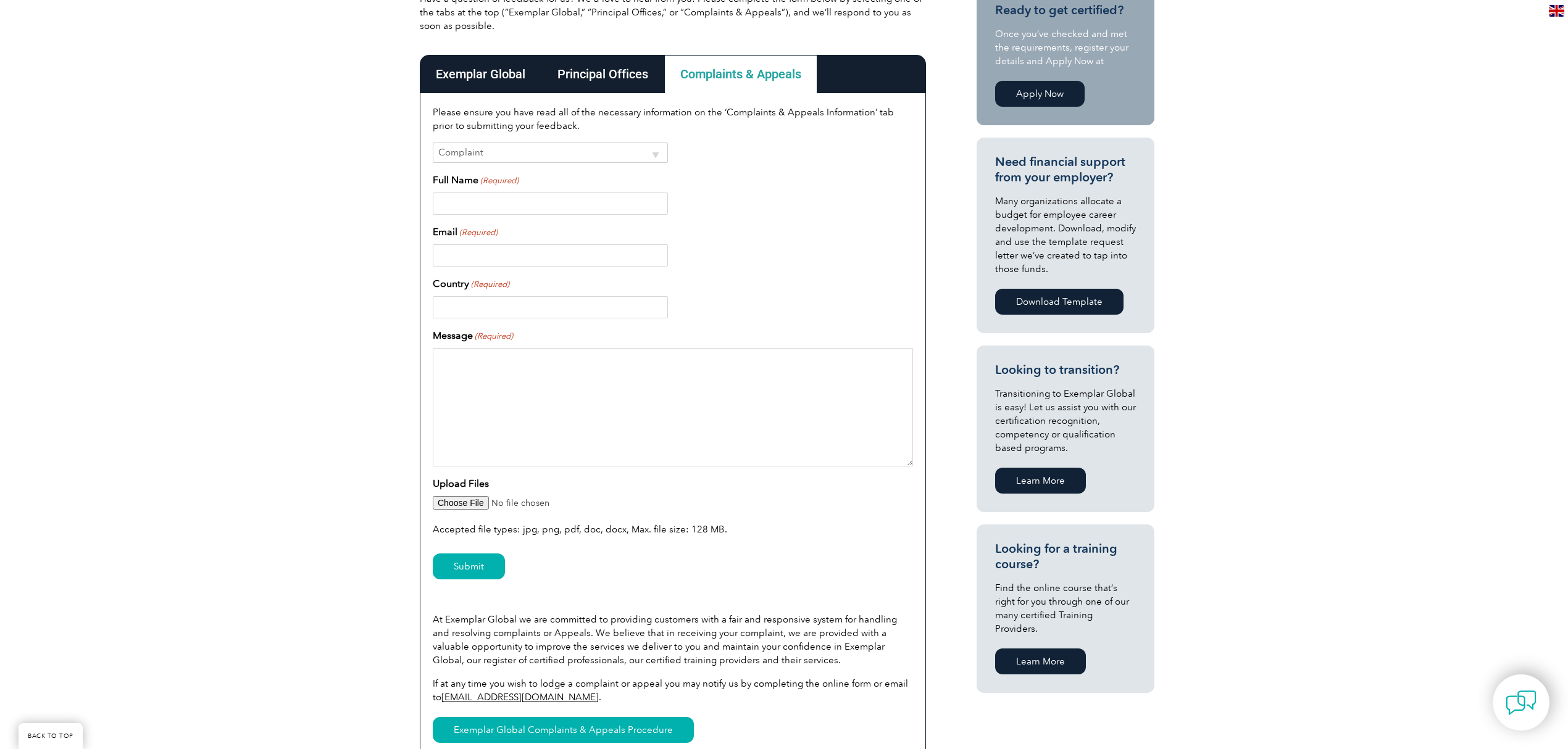
scroll to position [329, 0]
click at [489, 205] on input "Full Name (Required)" at bounding box center [550, 203] width 235 height 22
type input "urmi"
click at [489, 257] on input "Email (Required)" at bounding box center [550, 255] width 235 height 22
type input "udatta@exemplarglobal.org"
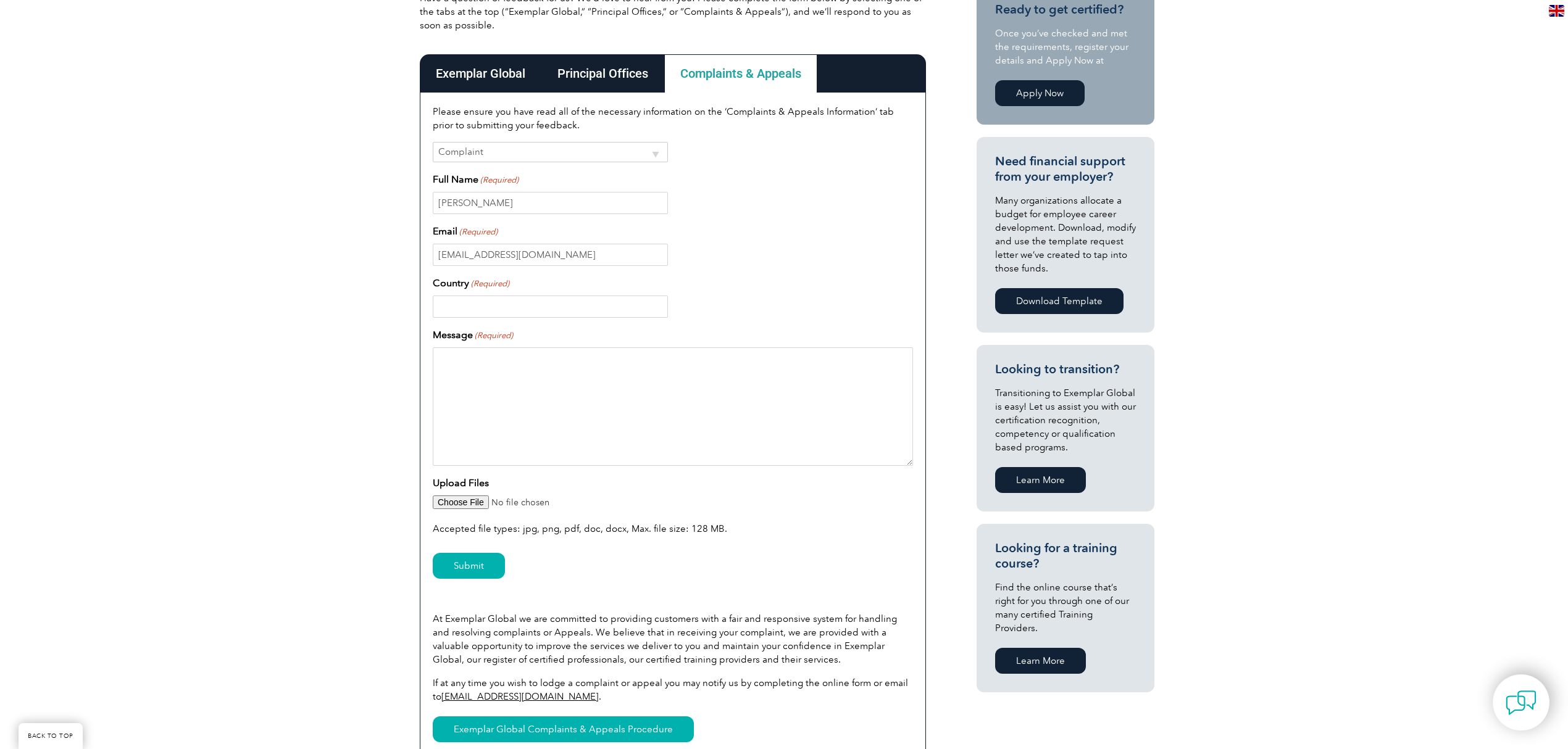
click at [487, 302] on input "Country (Required)" at bounding box center [550, 307] width 235 height 22
type input "[GEOGRAPHIC_DATA]"
click at [492, 370] on textarea "Message (Required)" at bounding box center [673, 407] width 480 height 119
type textarea "test 2"
click at [467, 506] on input "Upload Files" at bounding box center [673, 502] width 480 height 14
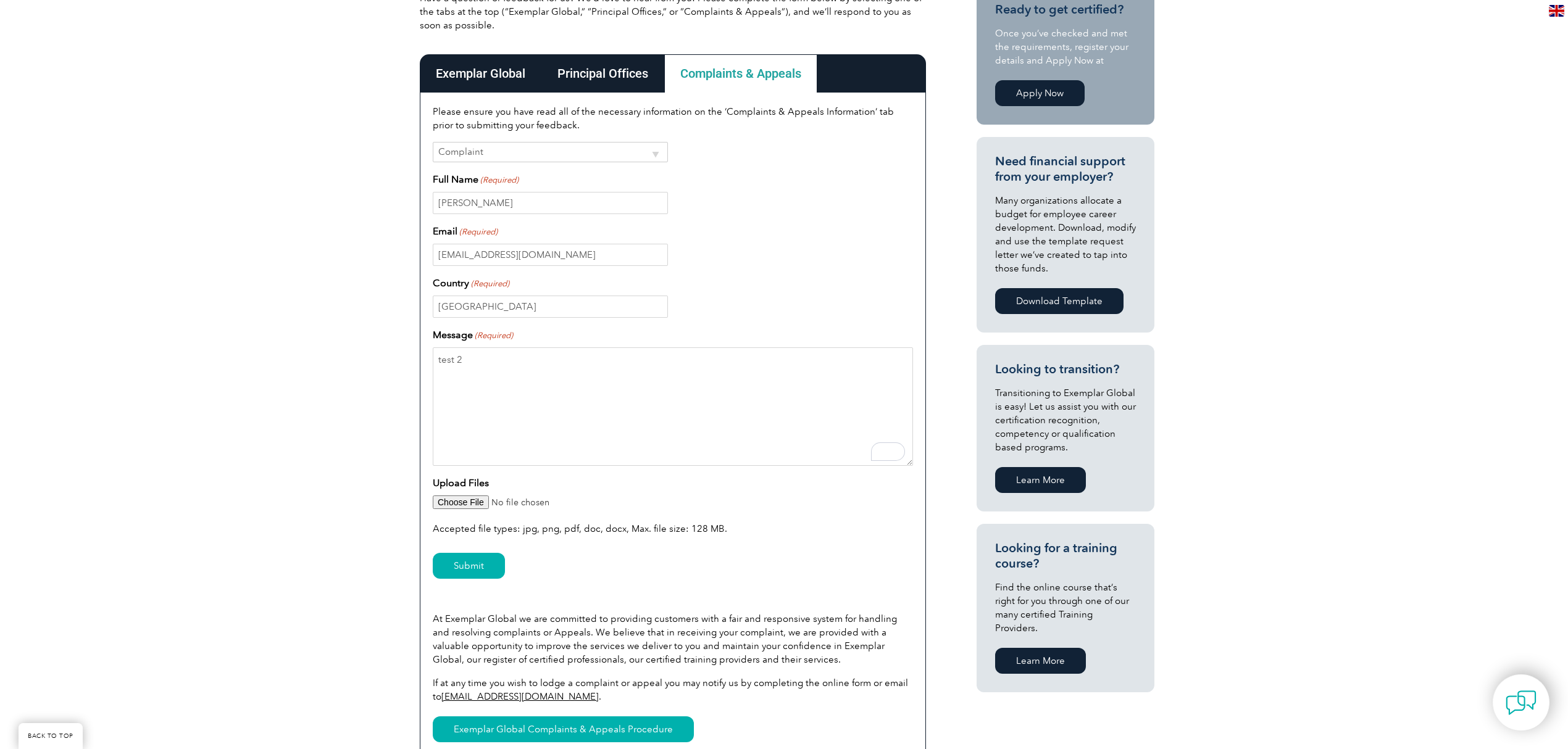
type input "C:\fakepath\My_Store_414812510.pdf"
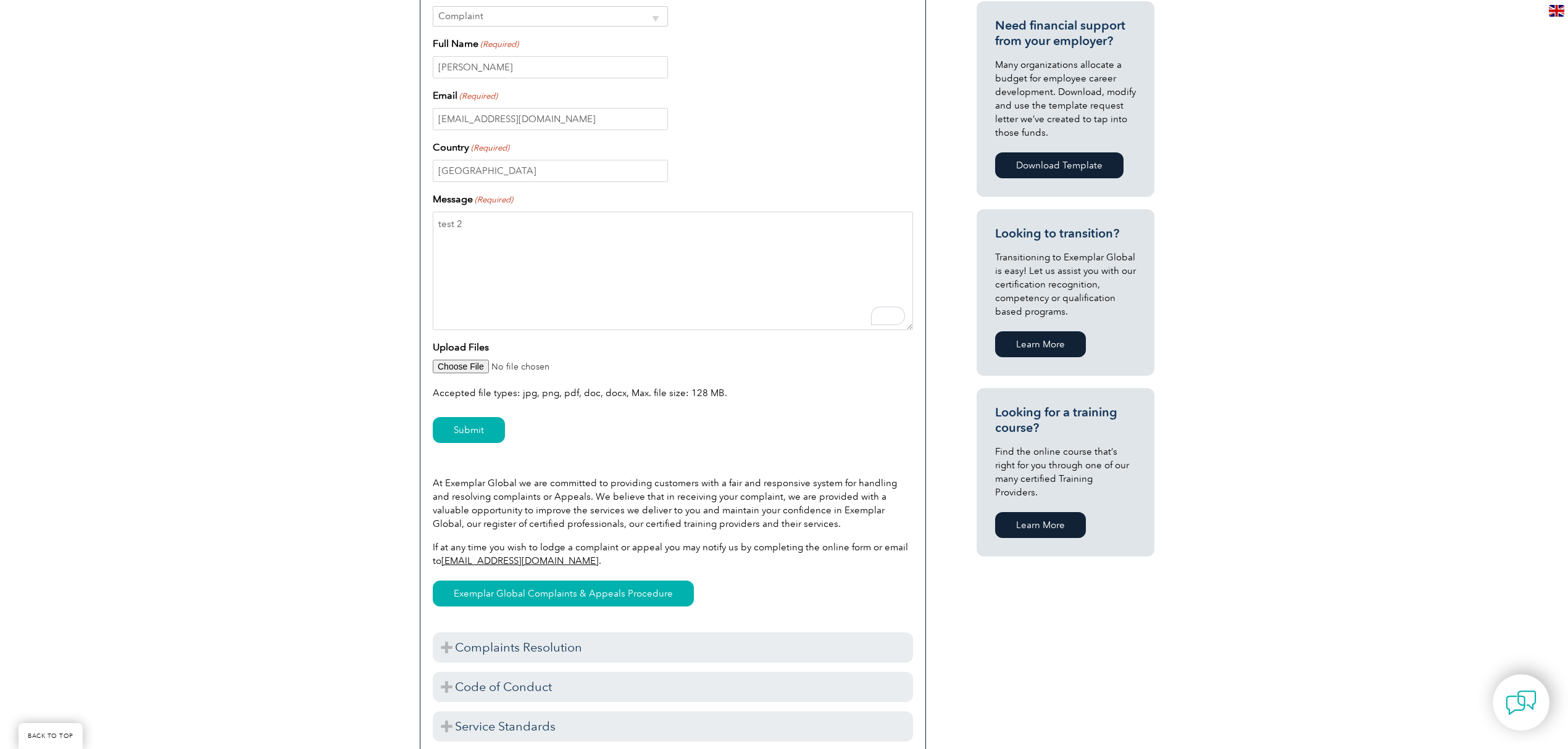
scroll to position [494, 0]
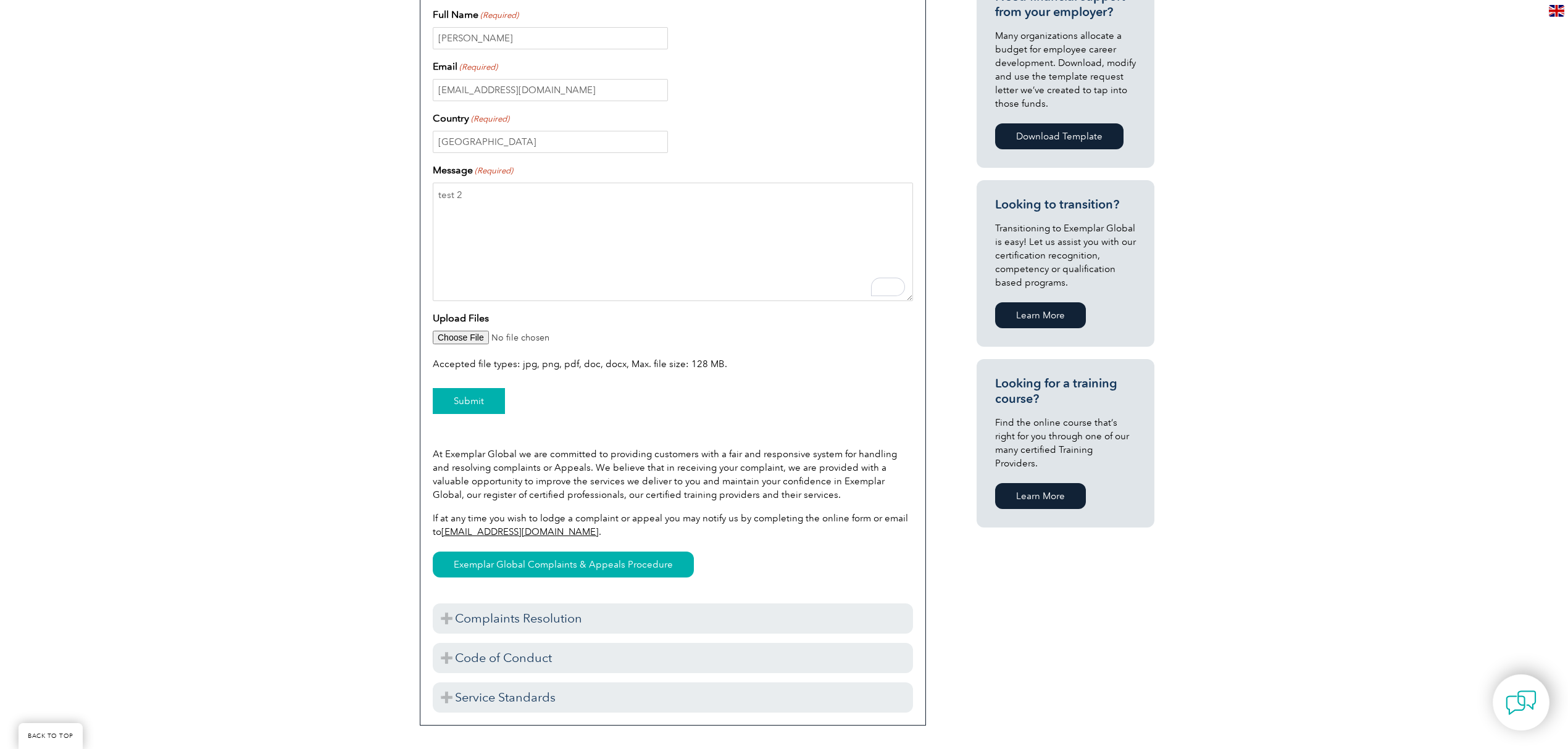
click at [476, 408] on input "Submit" at bounding box center [468, 401] width 73 height 26
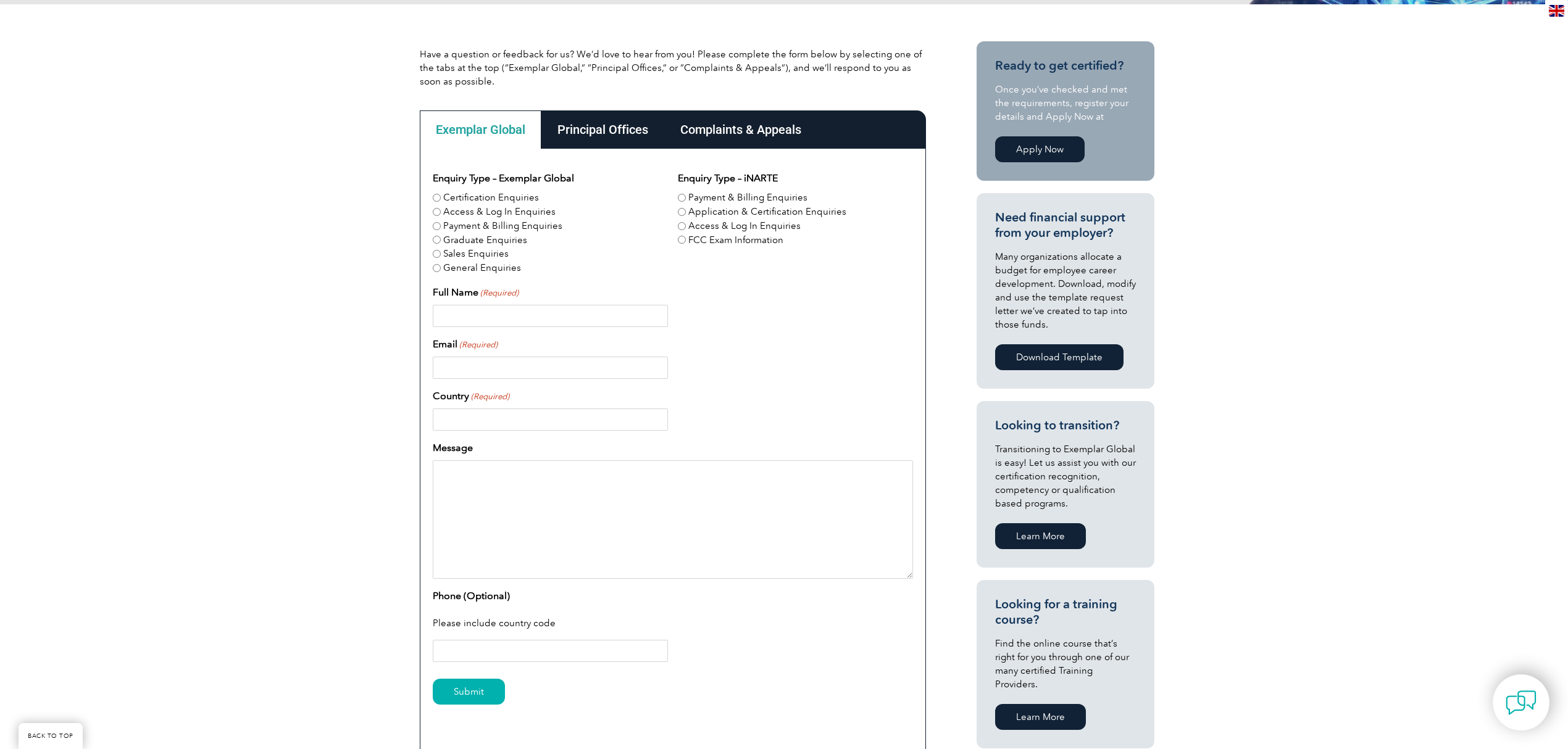
scroll to position [246, 0]
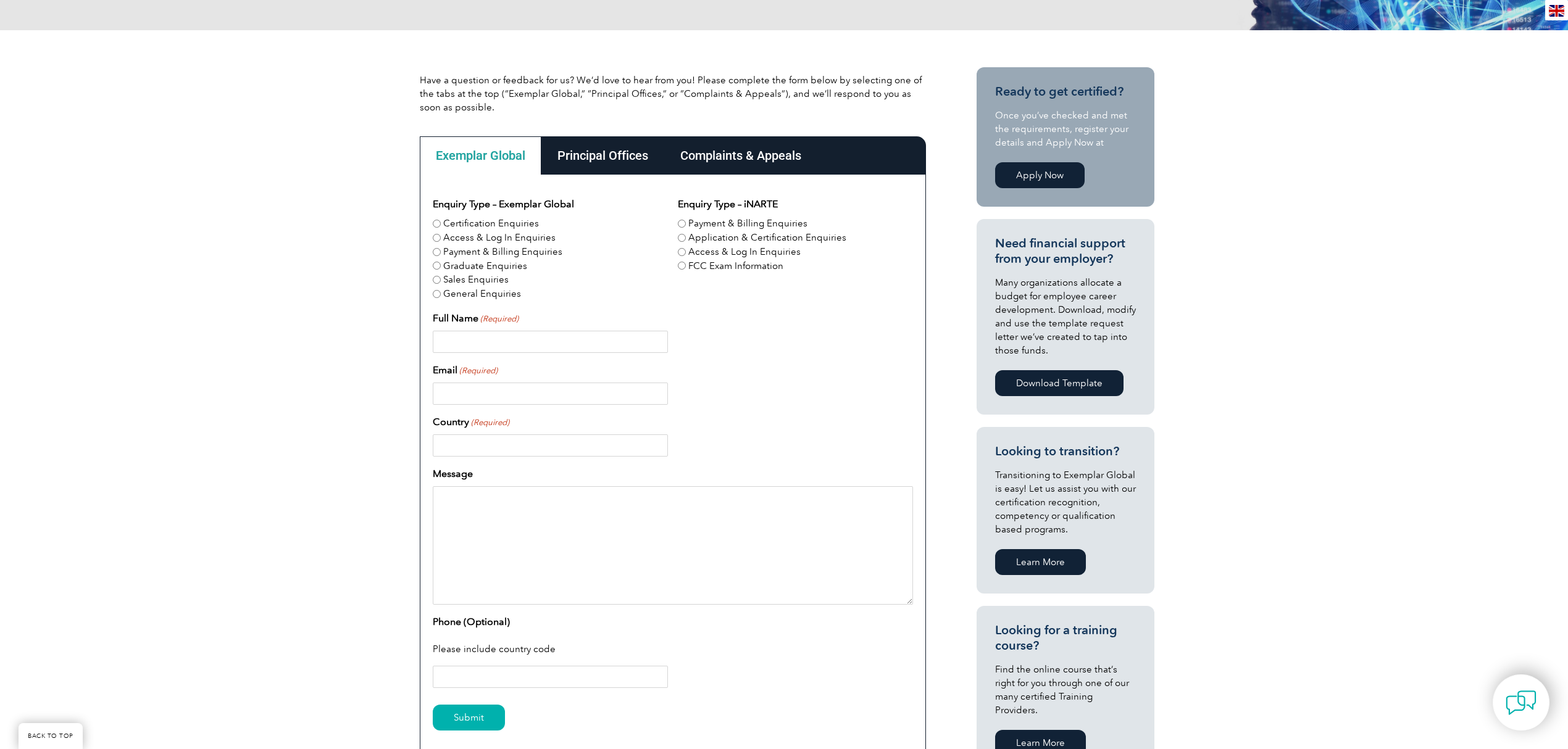
click at [707, 160] on div "Complaints & Appeals" at bounding box center [741, 156] width 153 height 38
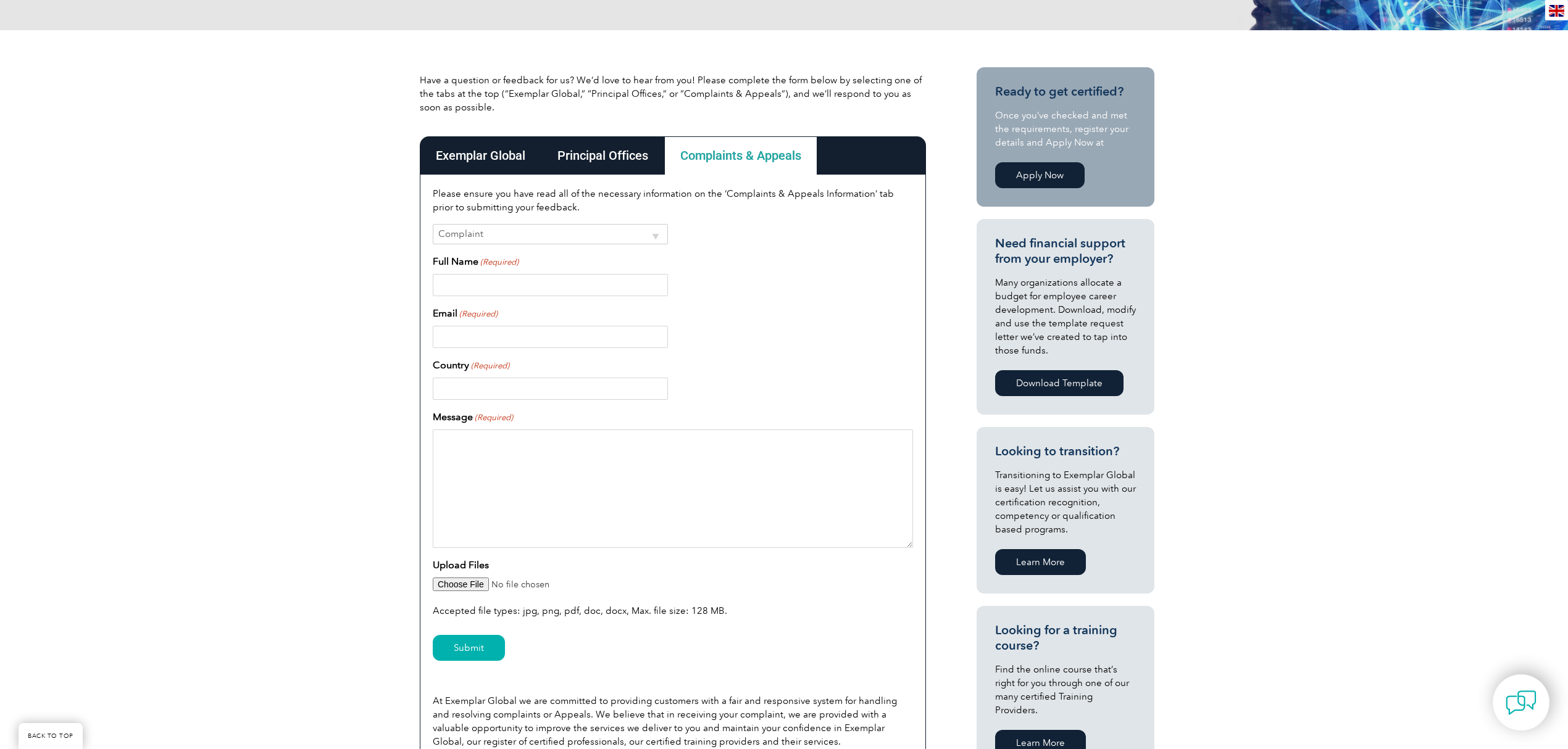
click at [492, 156] on div "Exemplar Global" at bounding box center [480, 156] width 121 height 38
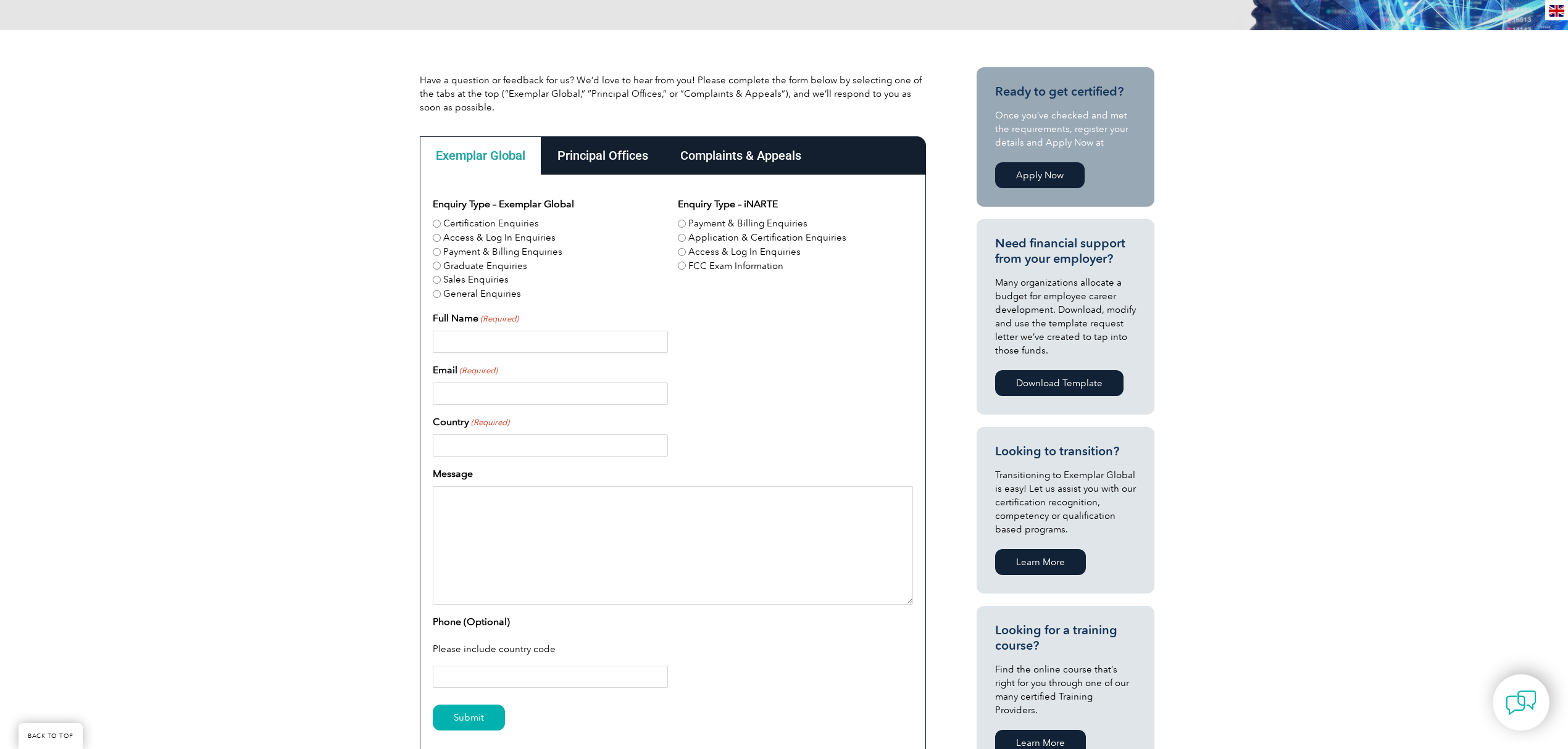
click at [314, 274] on div "Have a question or feedback for us? We’d love to hear from you! Please complete…" at bounding box center [784, 430] width 1568 height 800
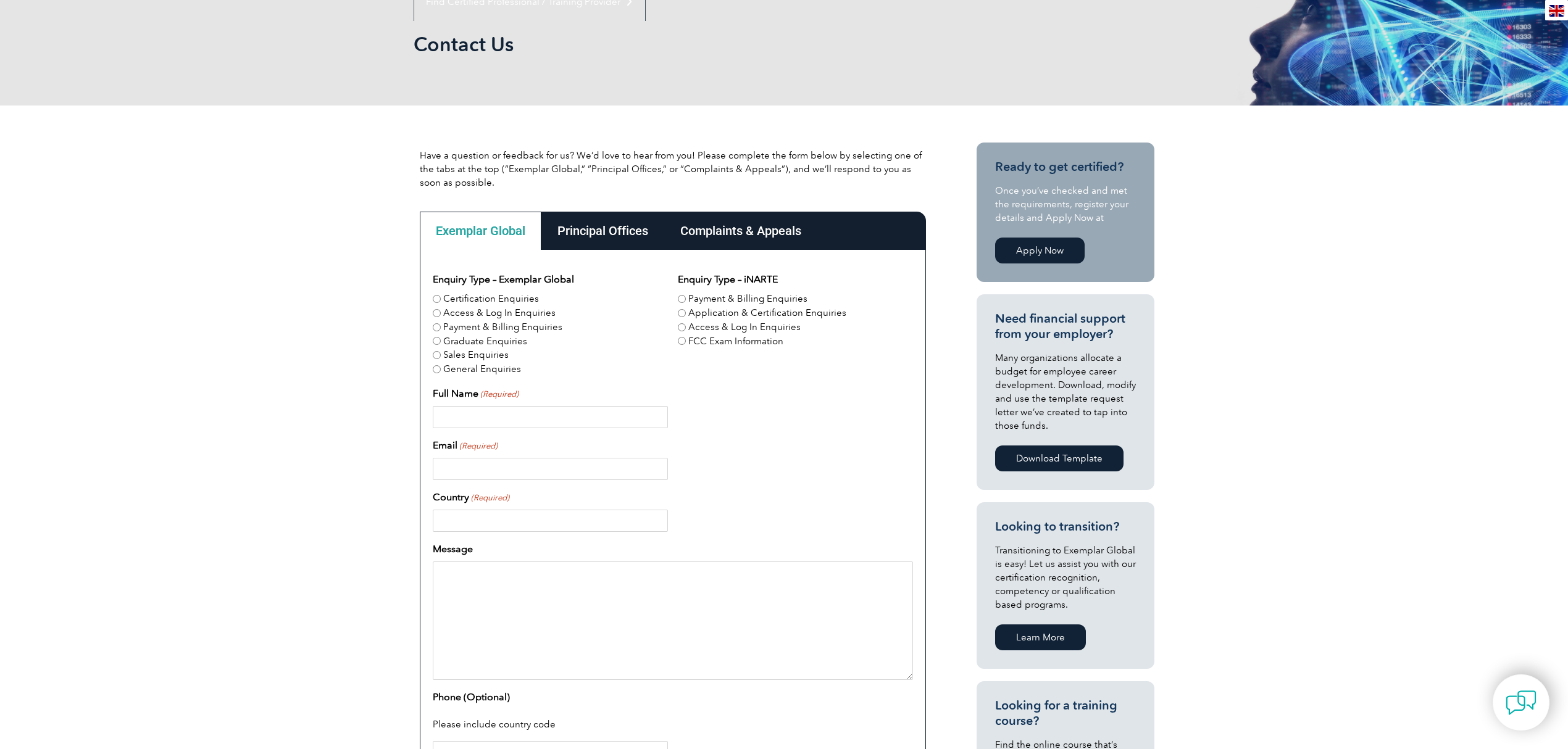
scroll to position [82, 0]
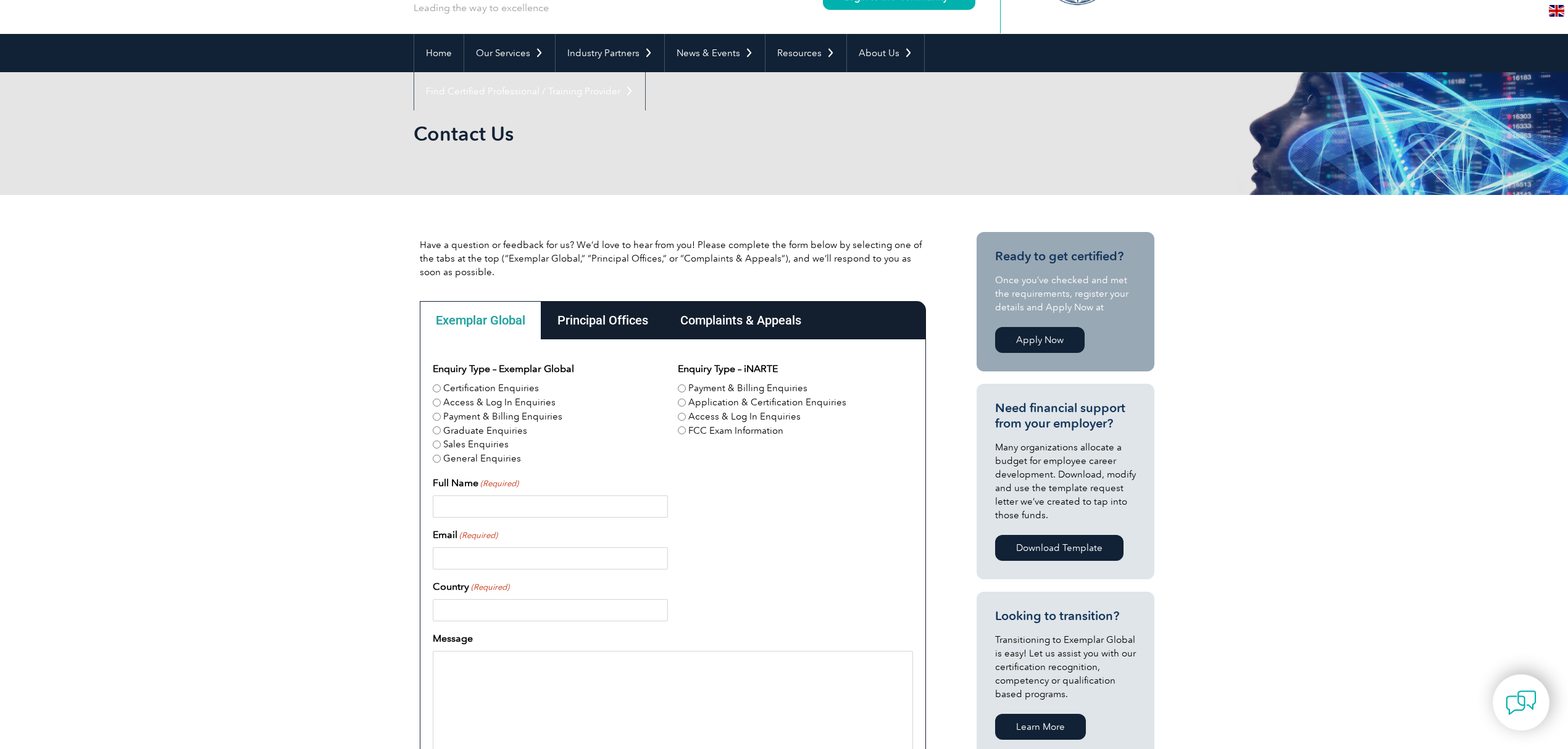
click at [717, 321] on div "Complaints & Appeals" at bounding box center [741, 320] width 153 height 38
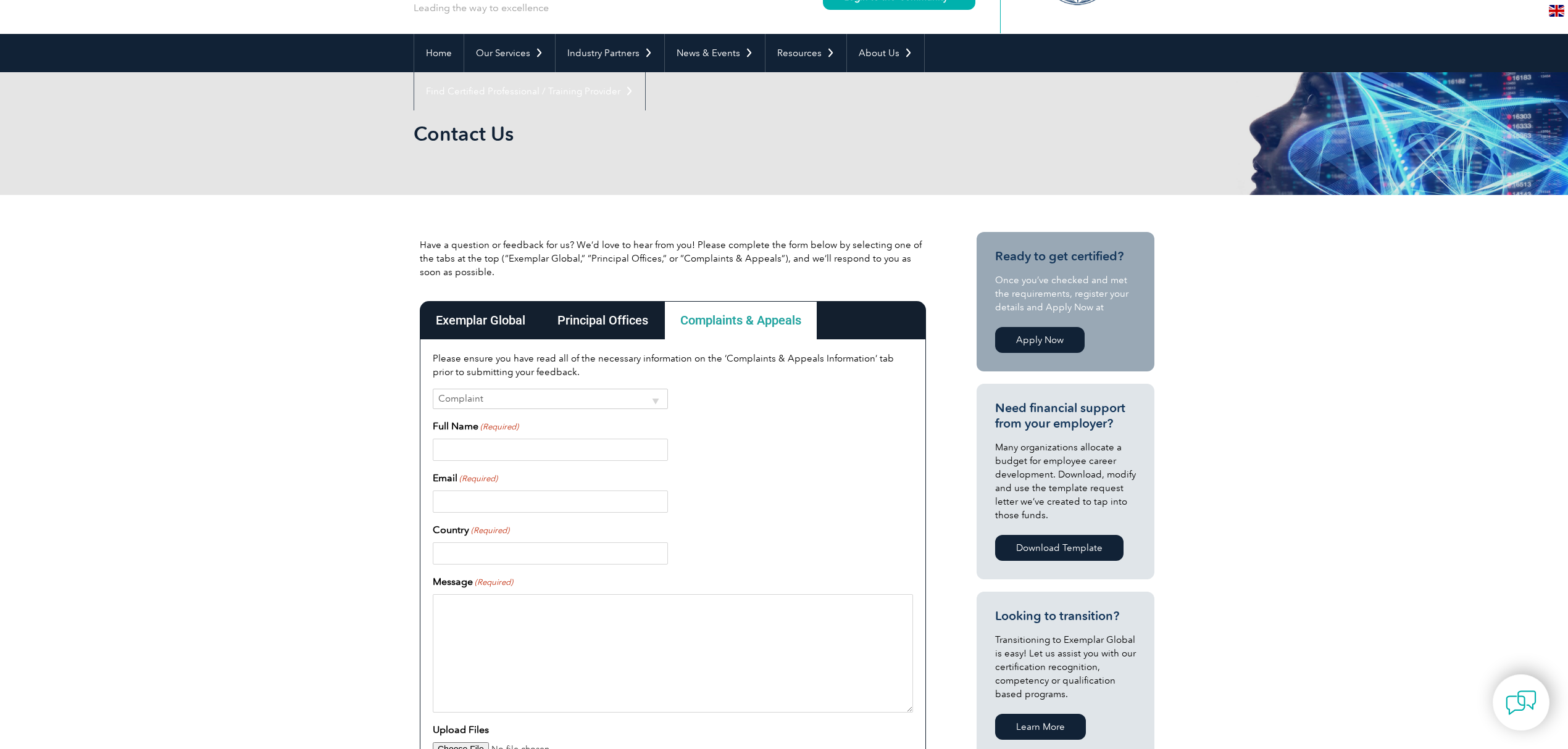
click at [211, 410] on div "Have a question or feedback for us? We’d love to hear from you! Please complete…" at bounding box center [784, 690] width 1568 height 991
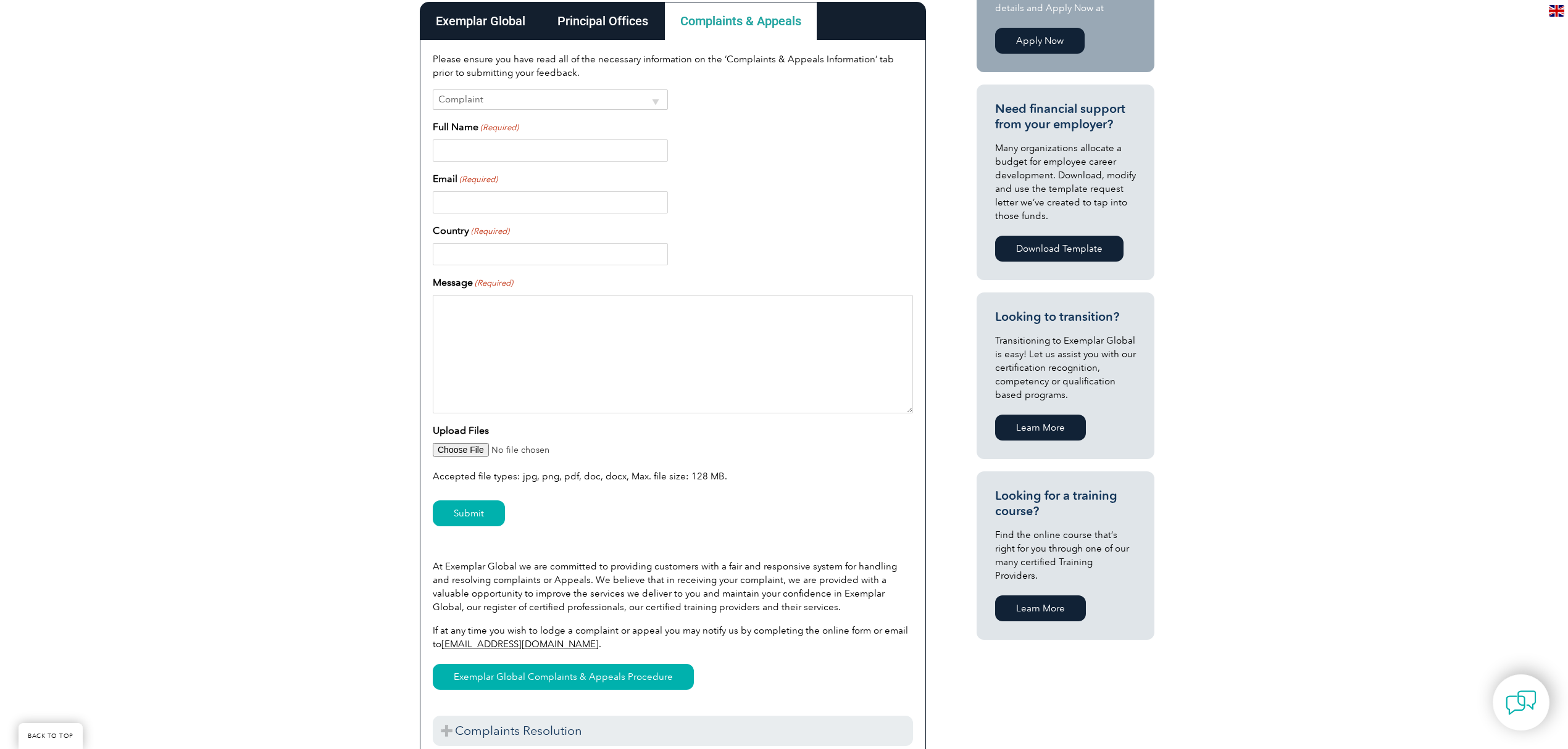
scroll to position [576, 0]
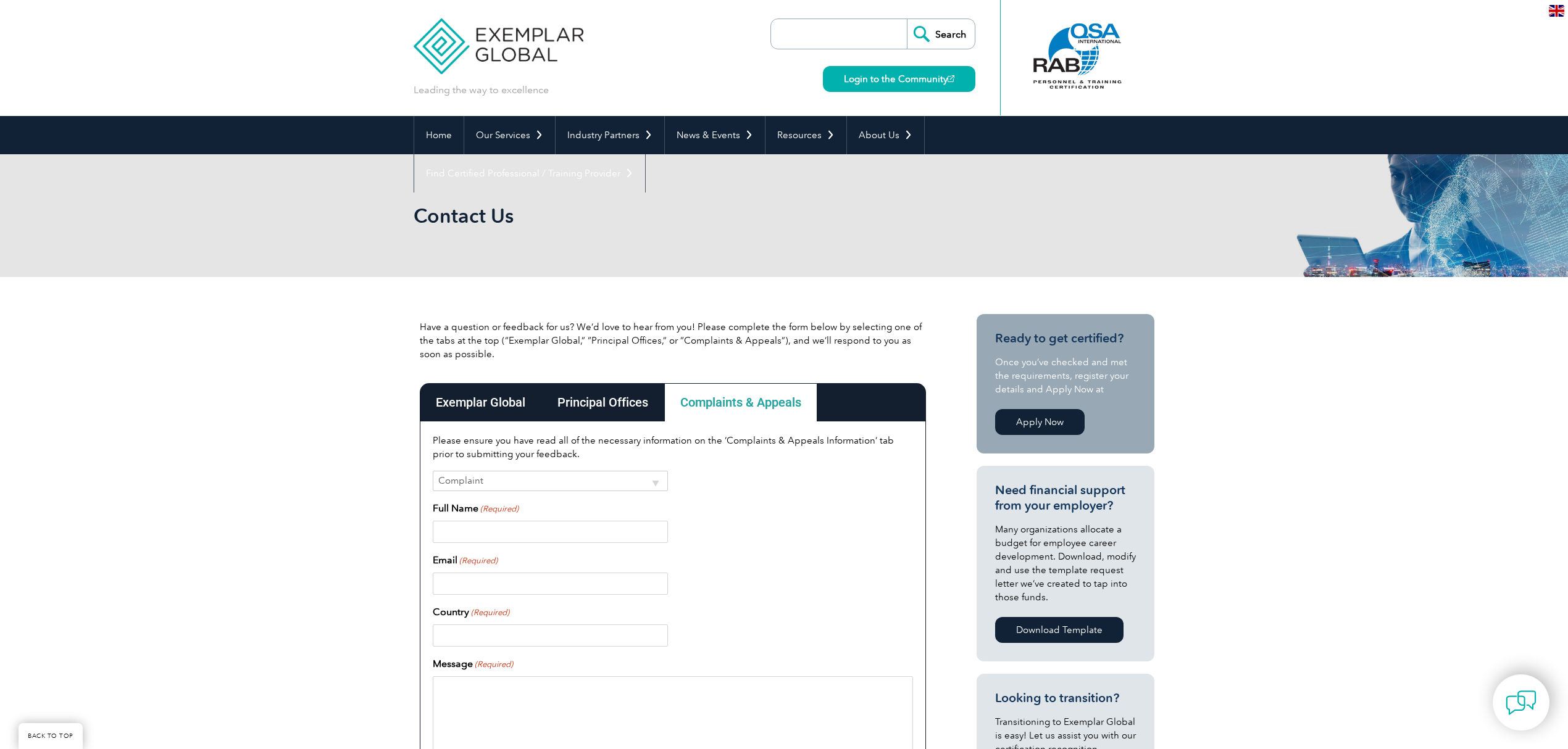
scroll to position [741, 0]
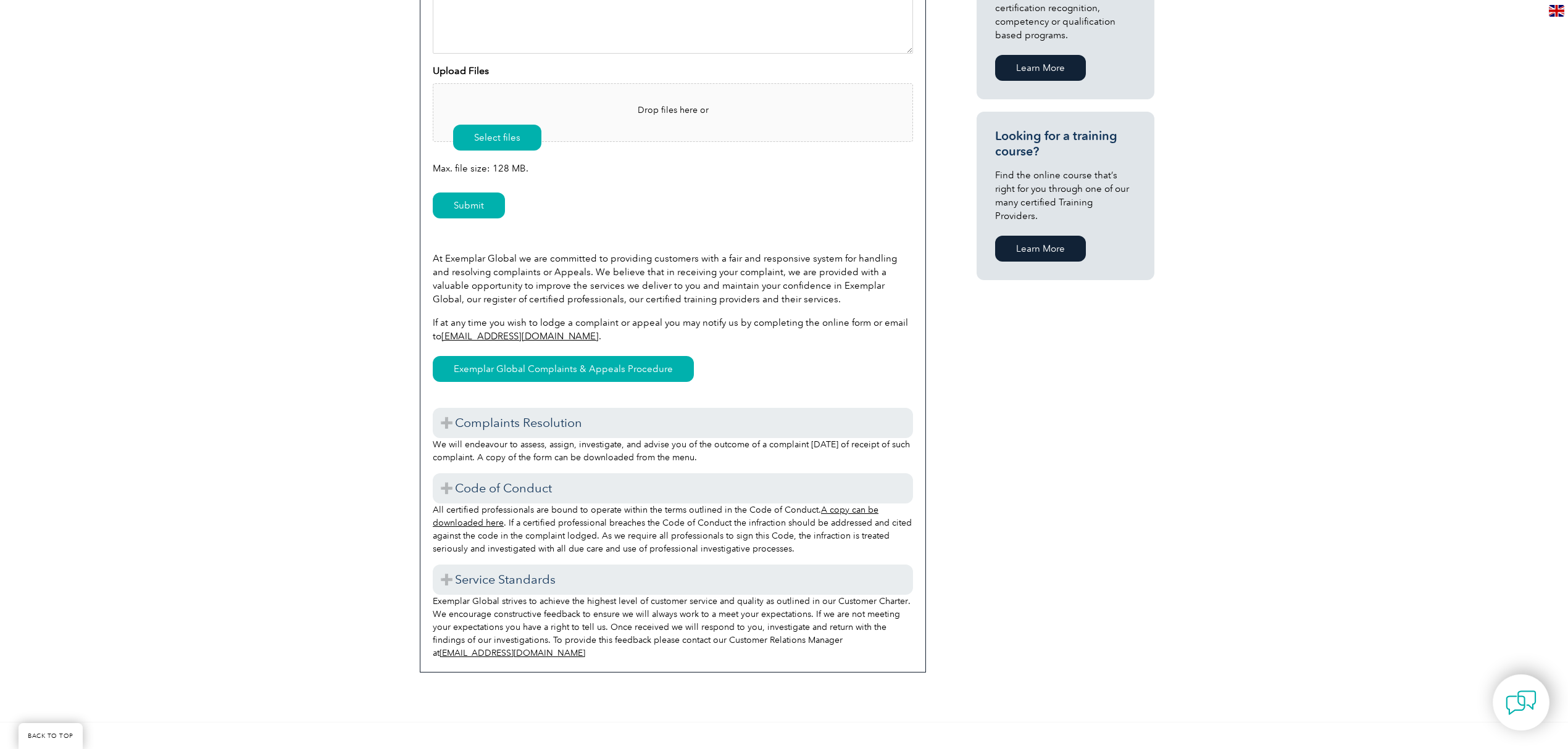
click at [1108, 495] on div "Have a question or feedback for us? We’d love to hear from you! Please complete…" at bounding box center [784, 128] width 741 height 1186
